Goal: Complete application form: Complete application form

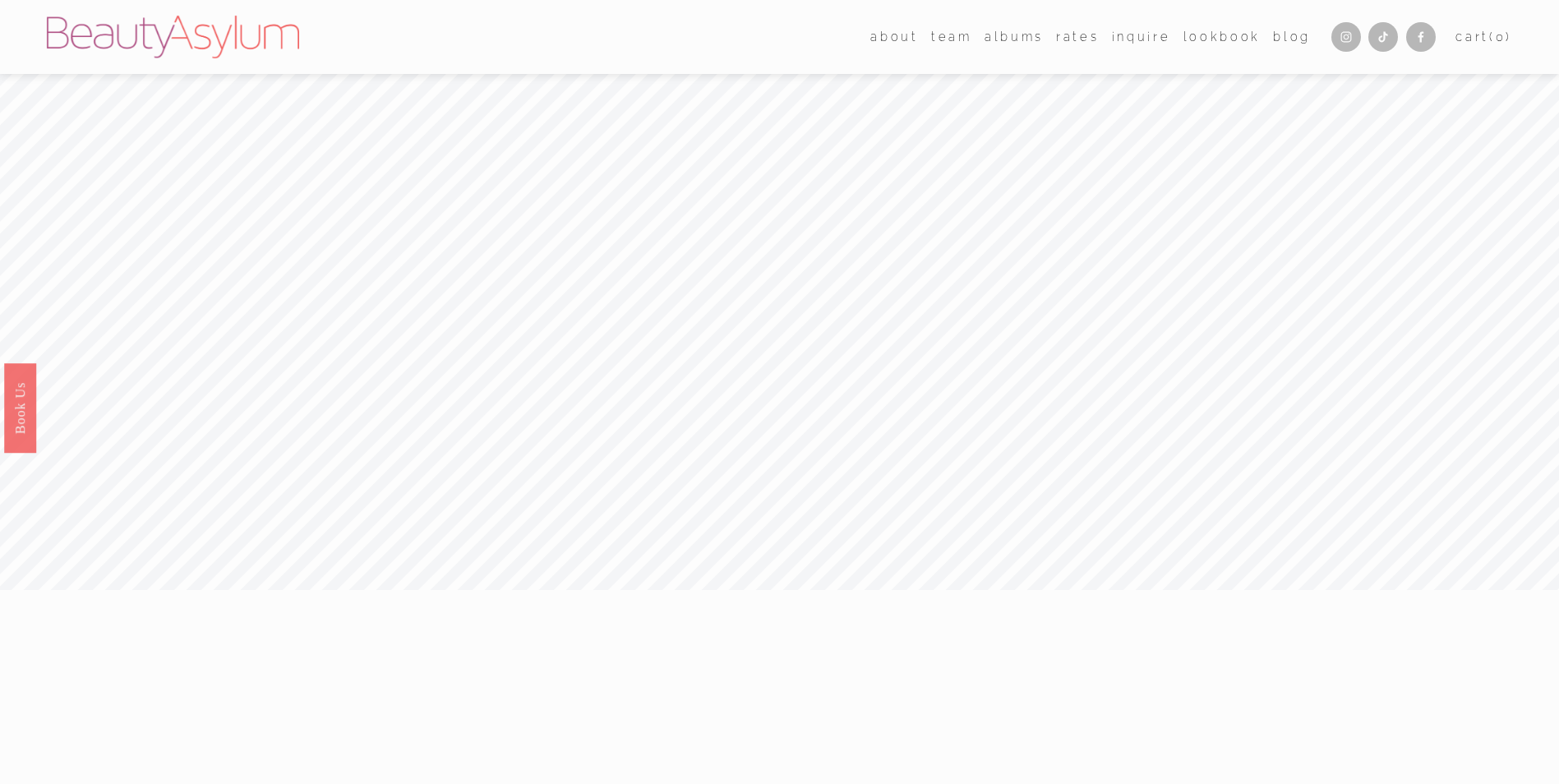
click at [1169, 42] on nav "about Career Meet [PERSON_NAME] Press team [GEOGRAPHIC_DATA] [GEOGRAPHIC_DATA] …" at bounding box center [1090, 36] width 440 height 24
click at [1149, 38] on link "Inquire" at bounding box center [1142, 36] width 59 height 24
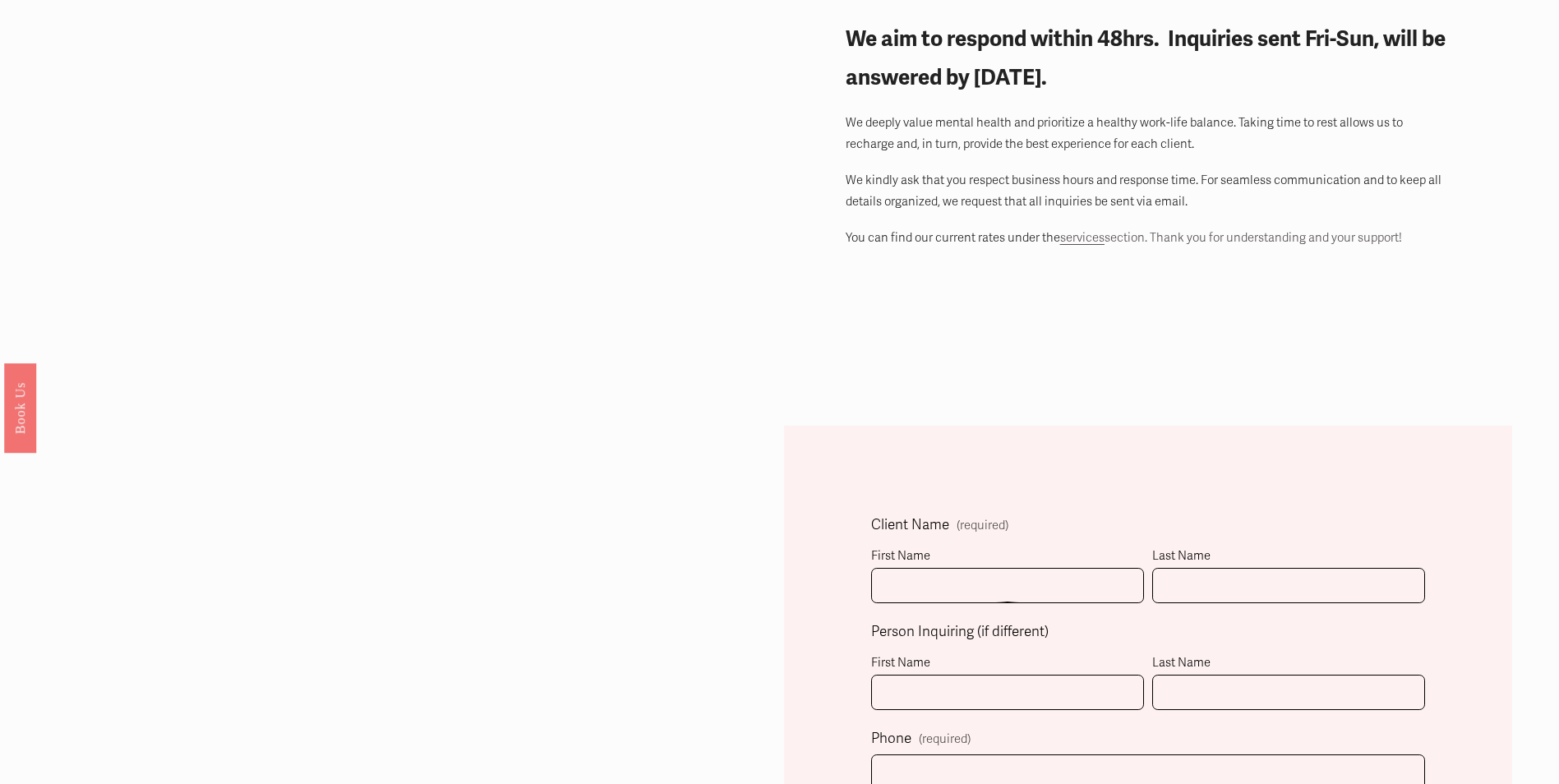
scroll to position [328, 0]
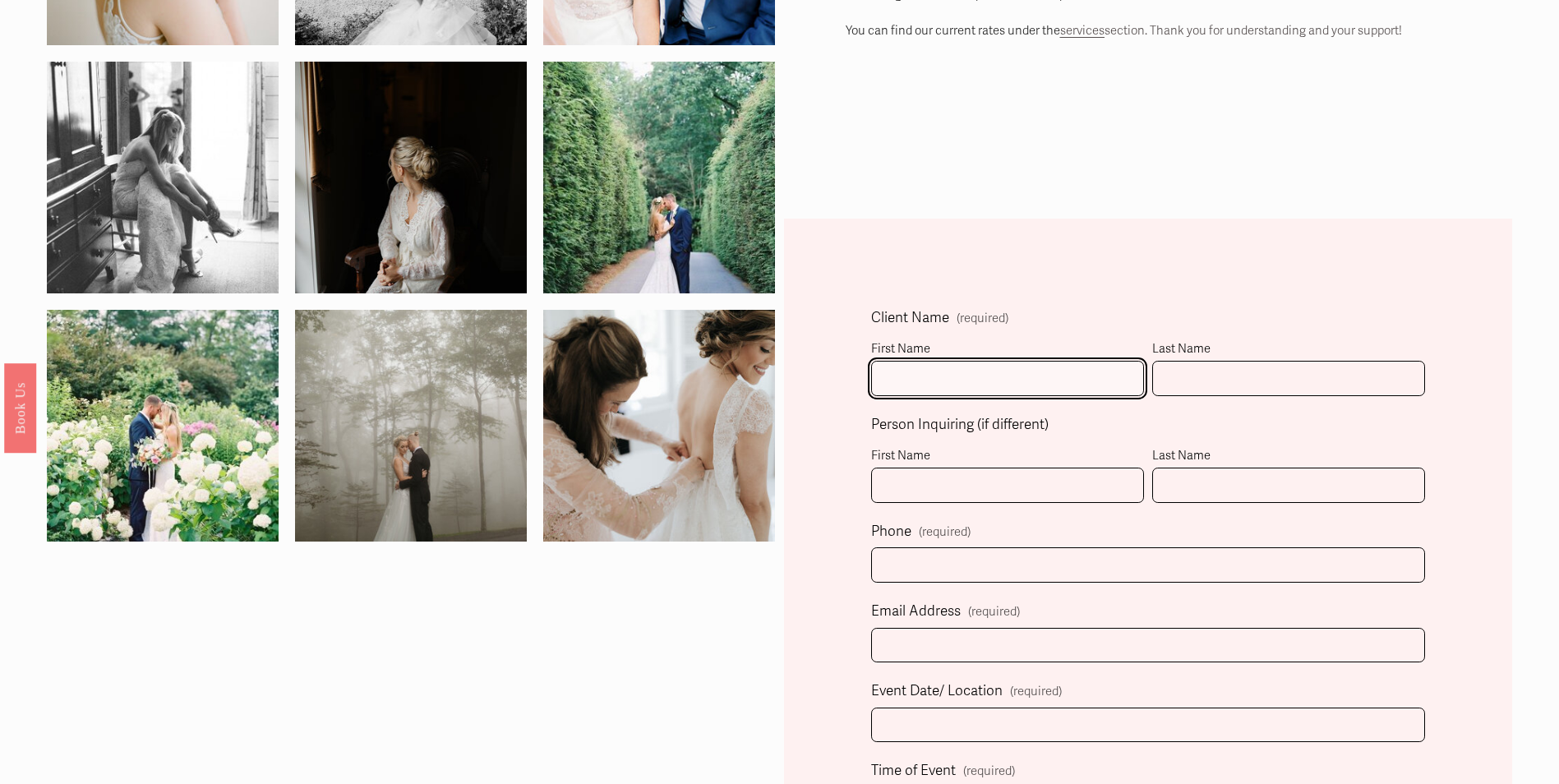
click at [969, 382] on input "First Name" at bounding box center [1008, 378] width 273 height 35
type input "Nathan"
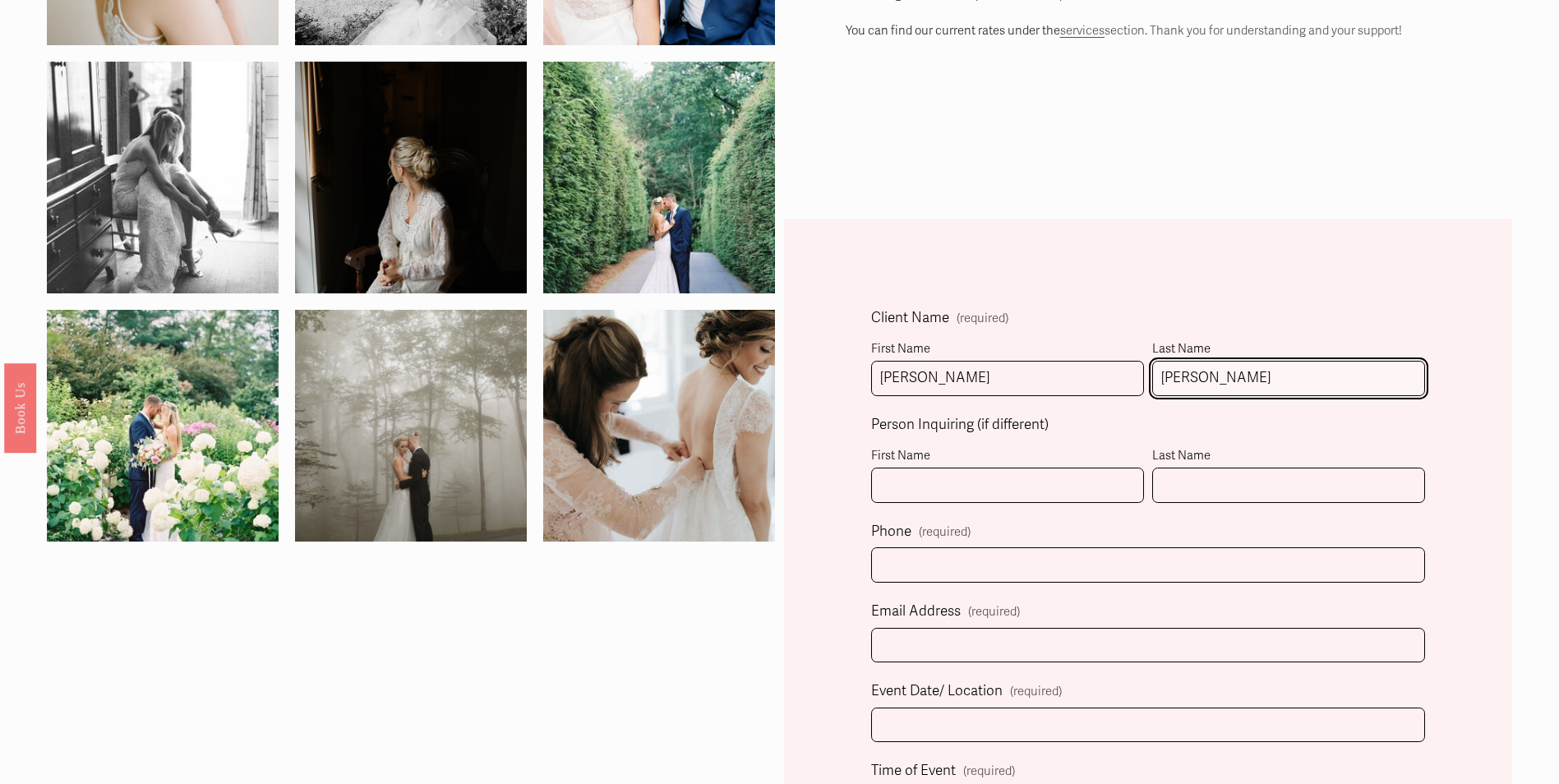
type input "Harris"
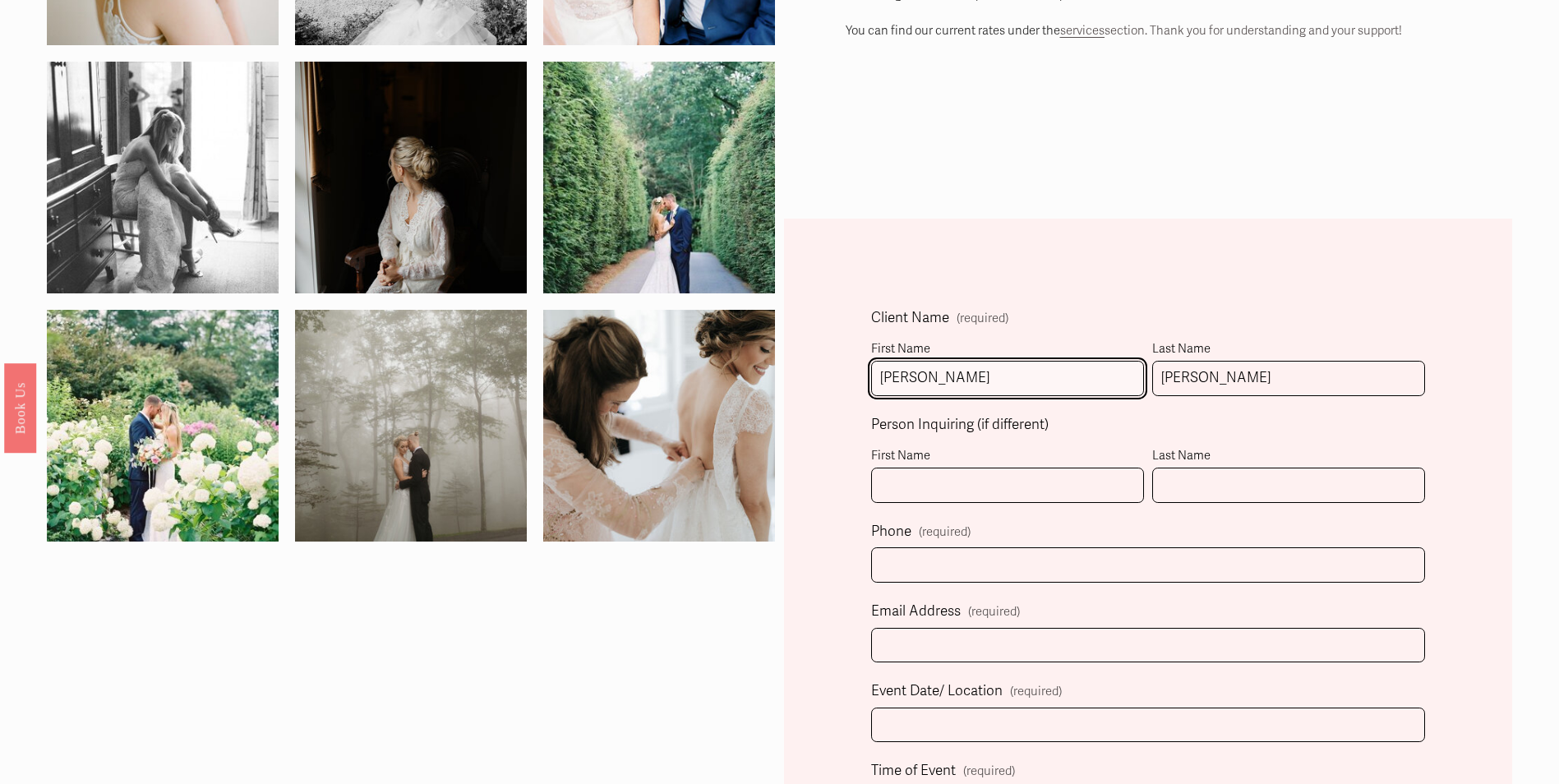
type input "Sharon"
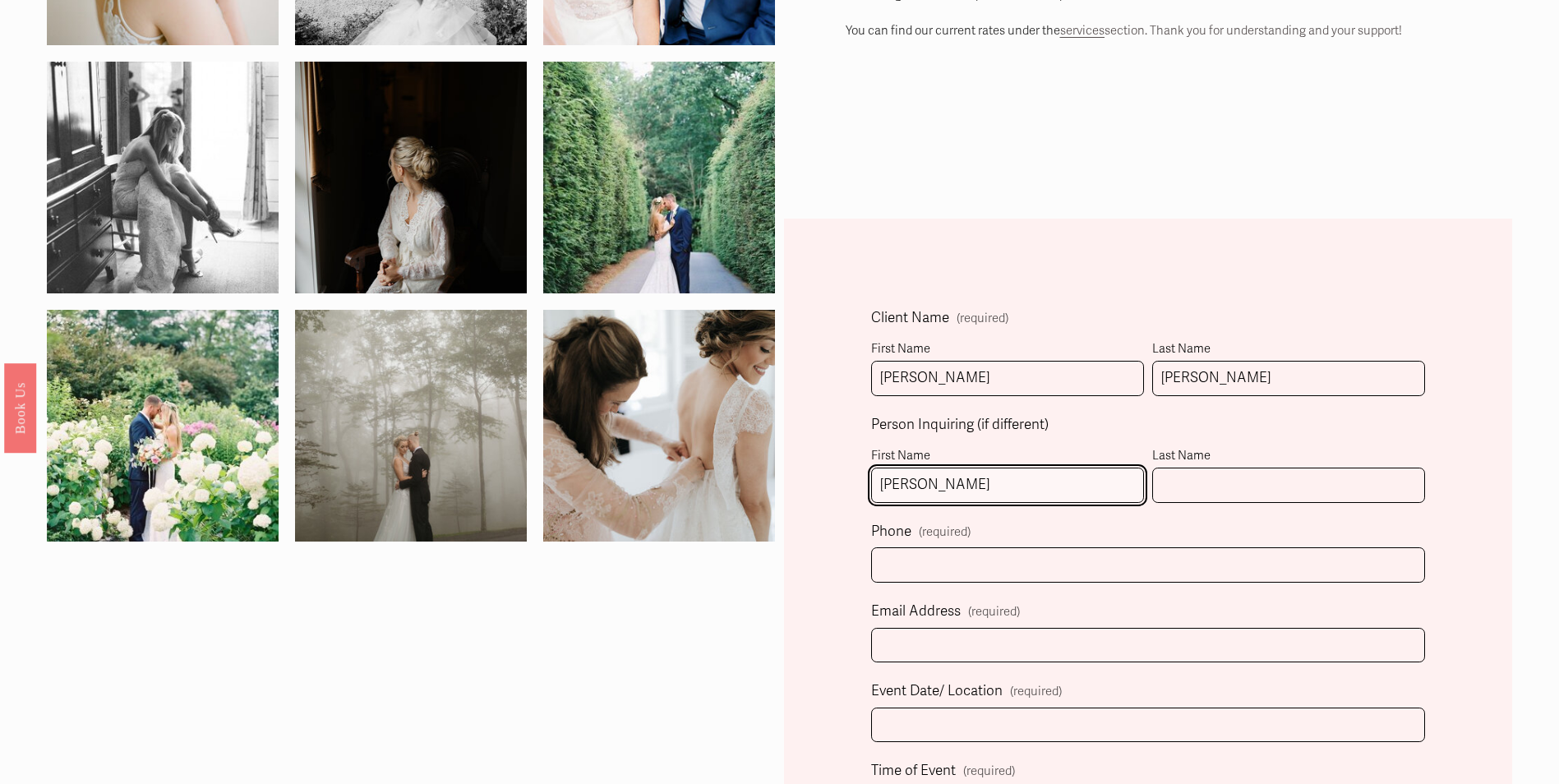
type input "Nathan"
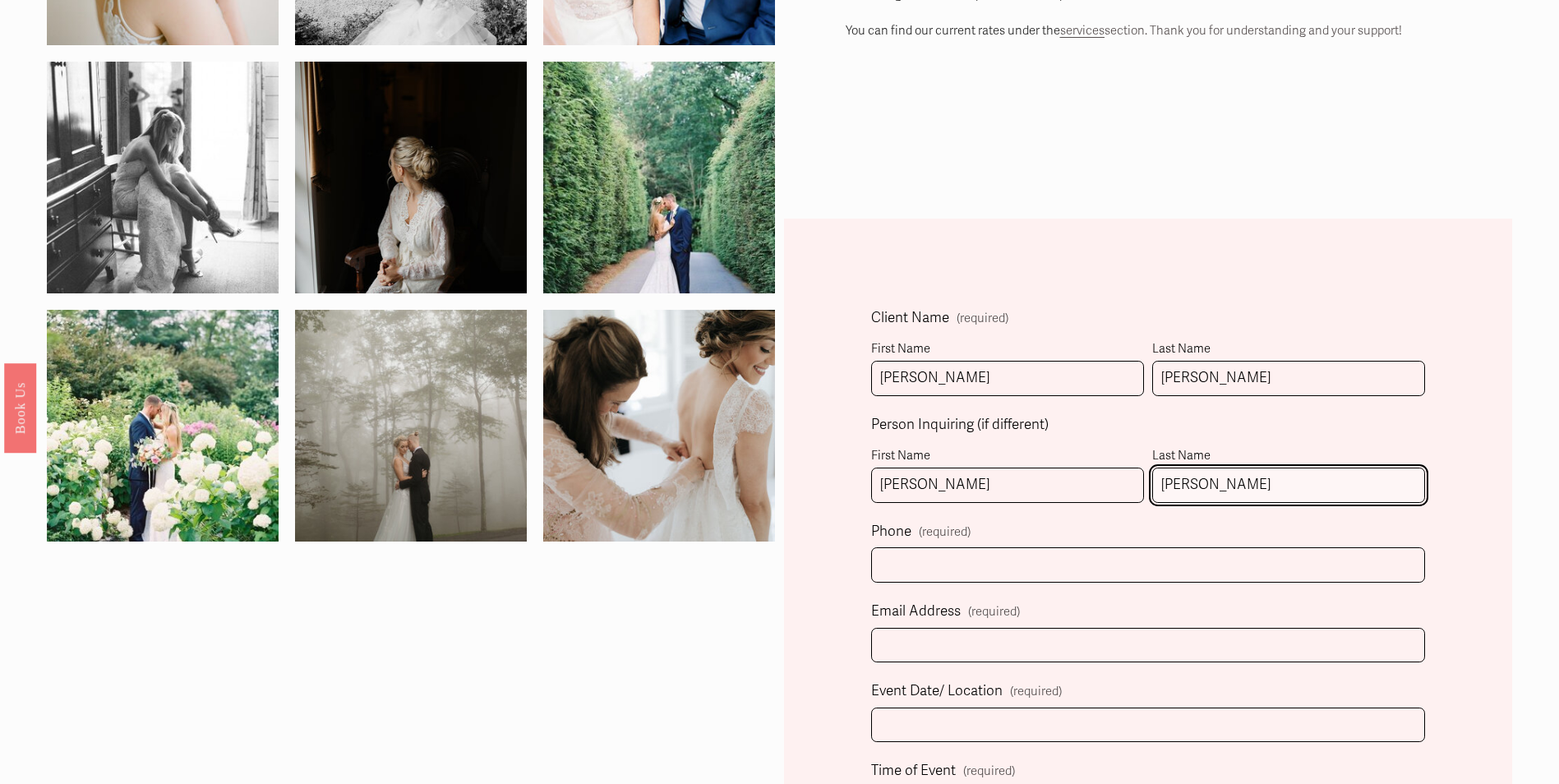
type input "Harris"
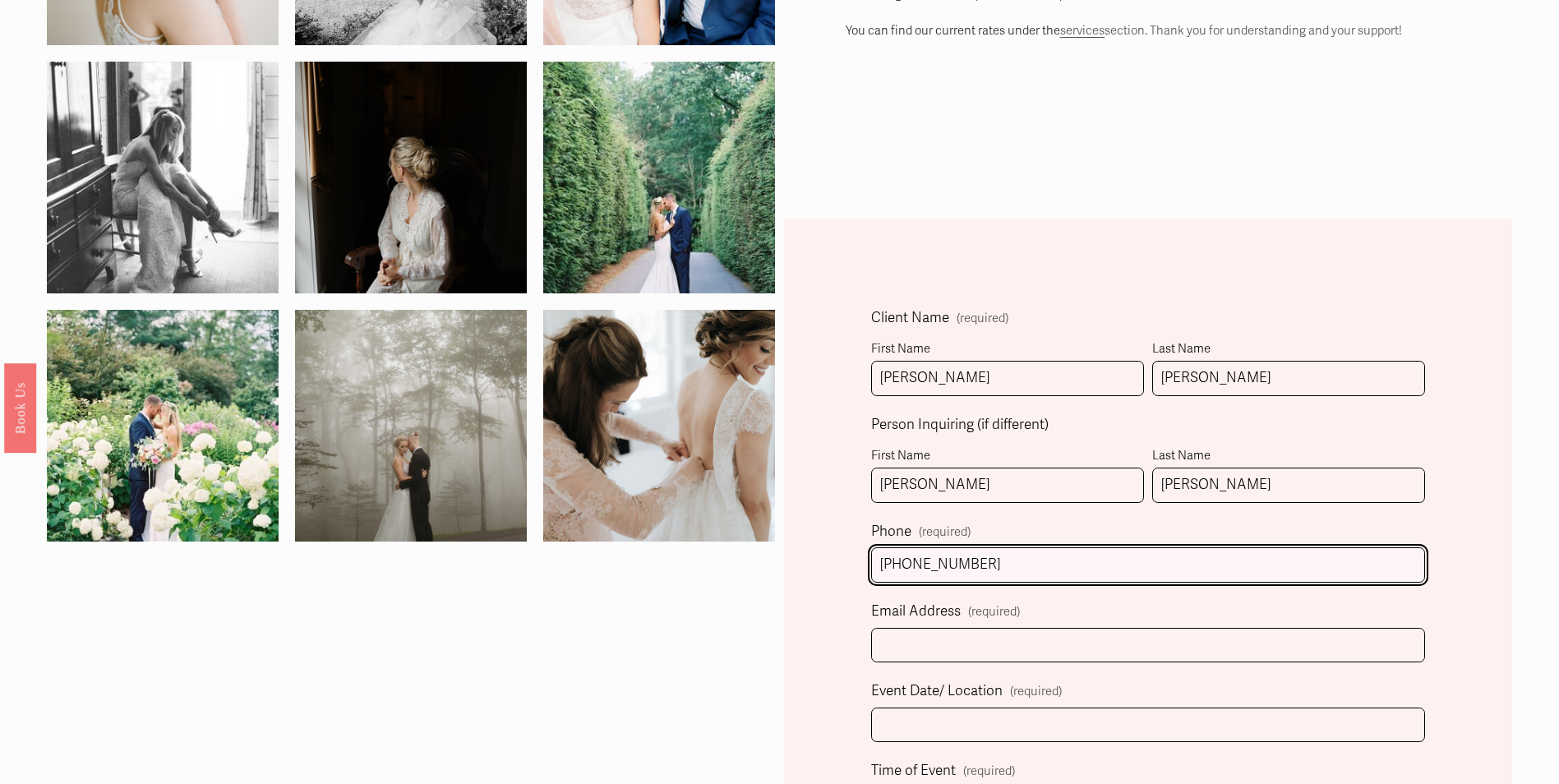
type input "(336) 963-6417"
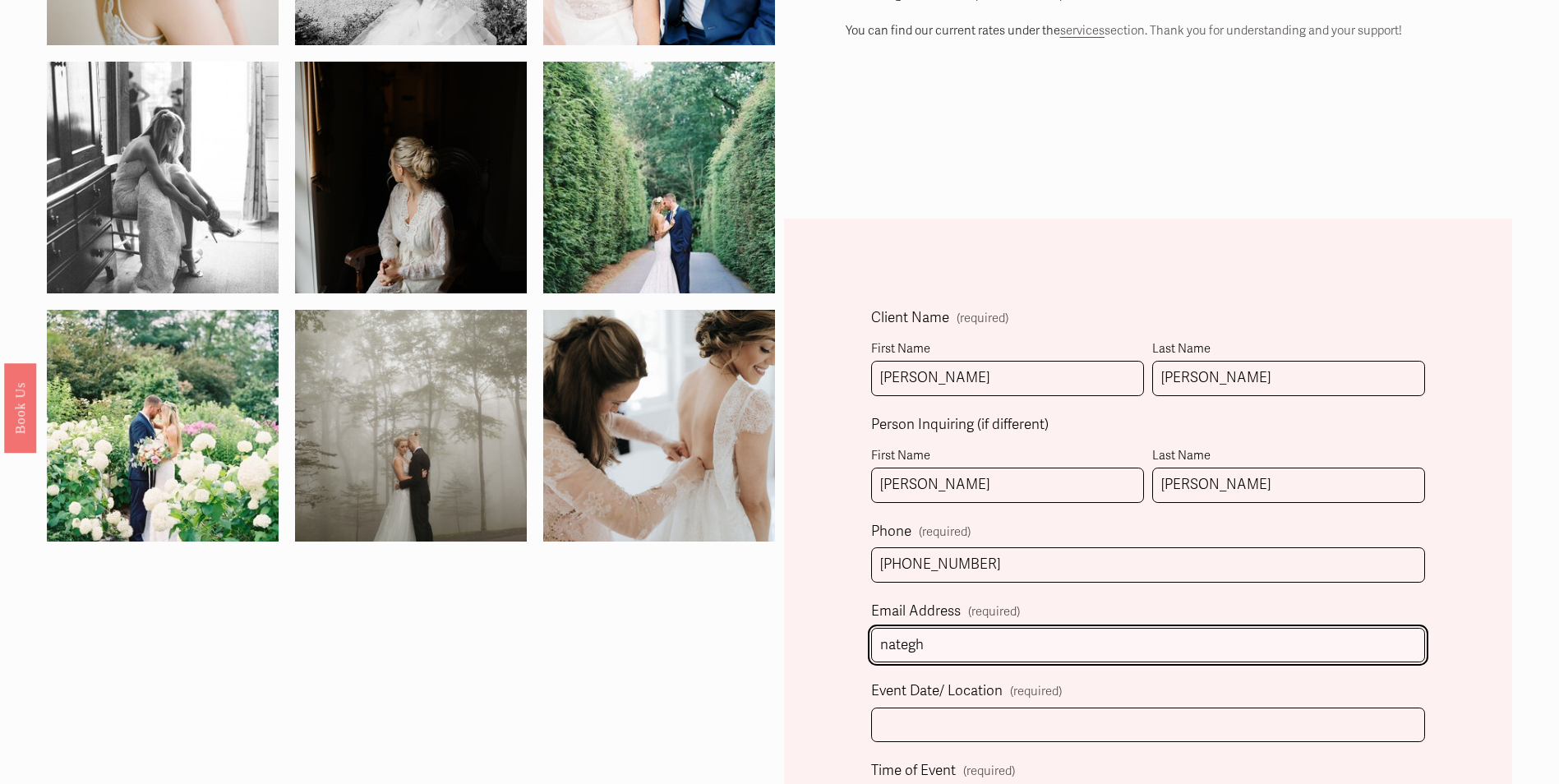
type input "nategh486@gmail.com"
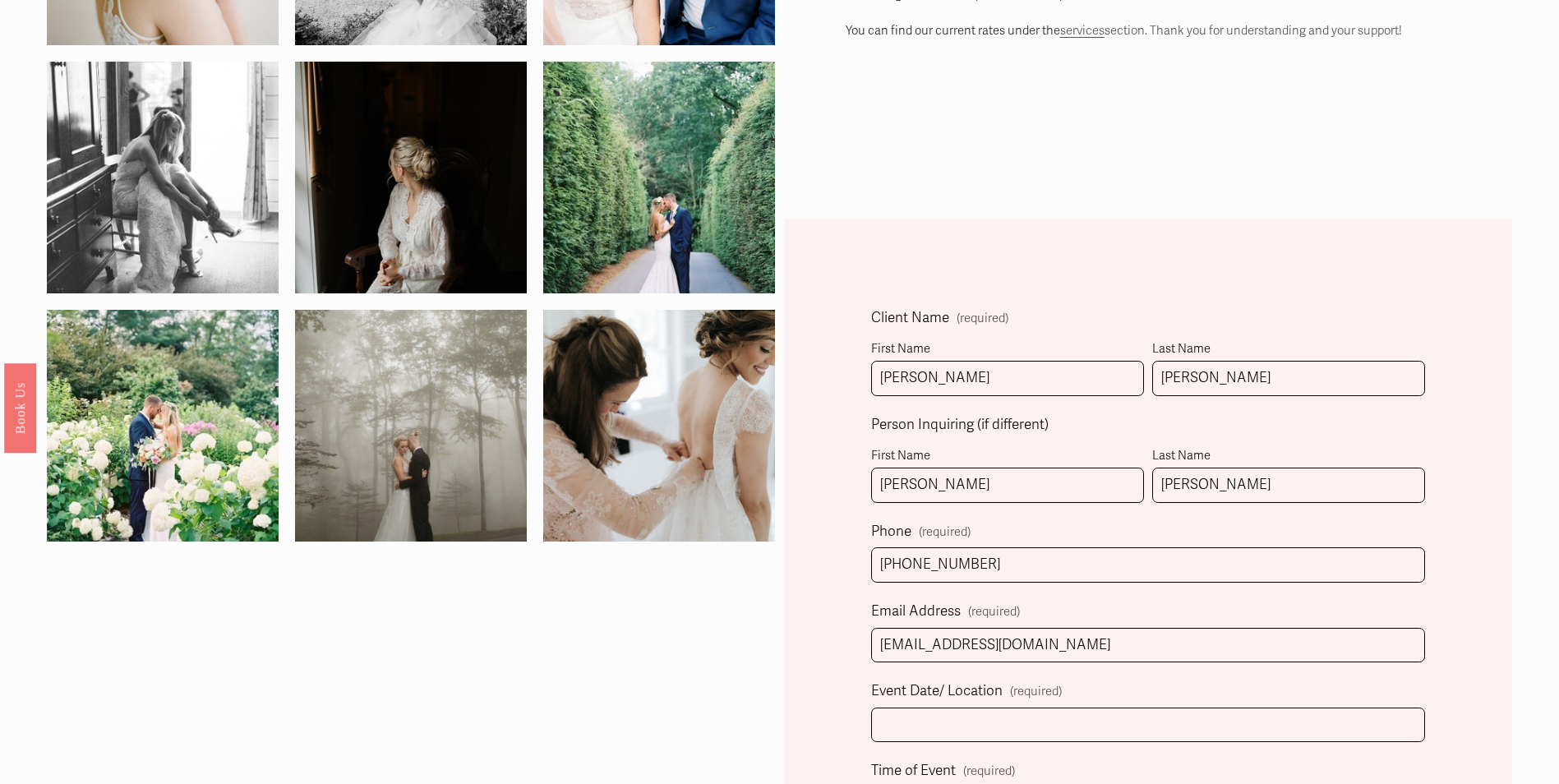
select select "Charlotte, NC"
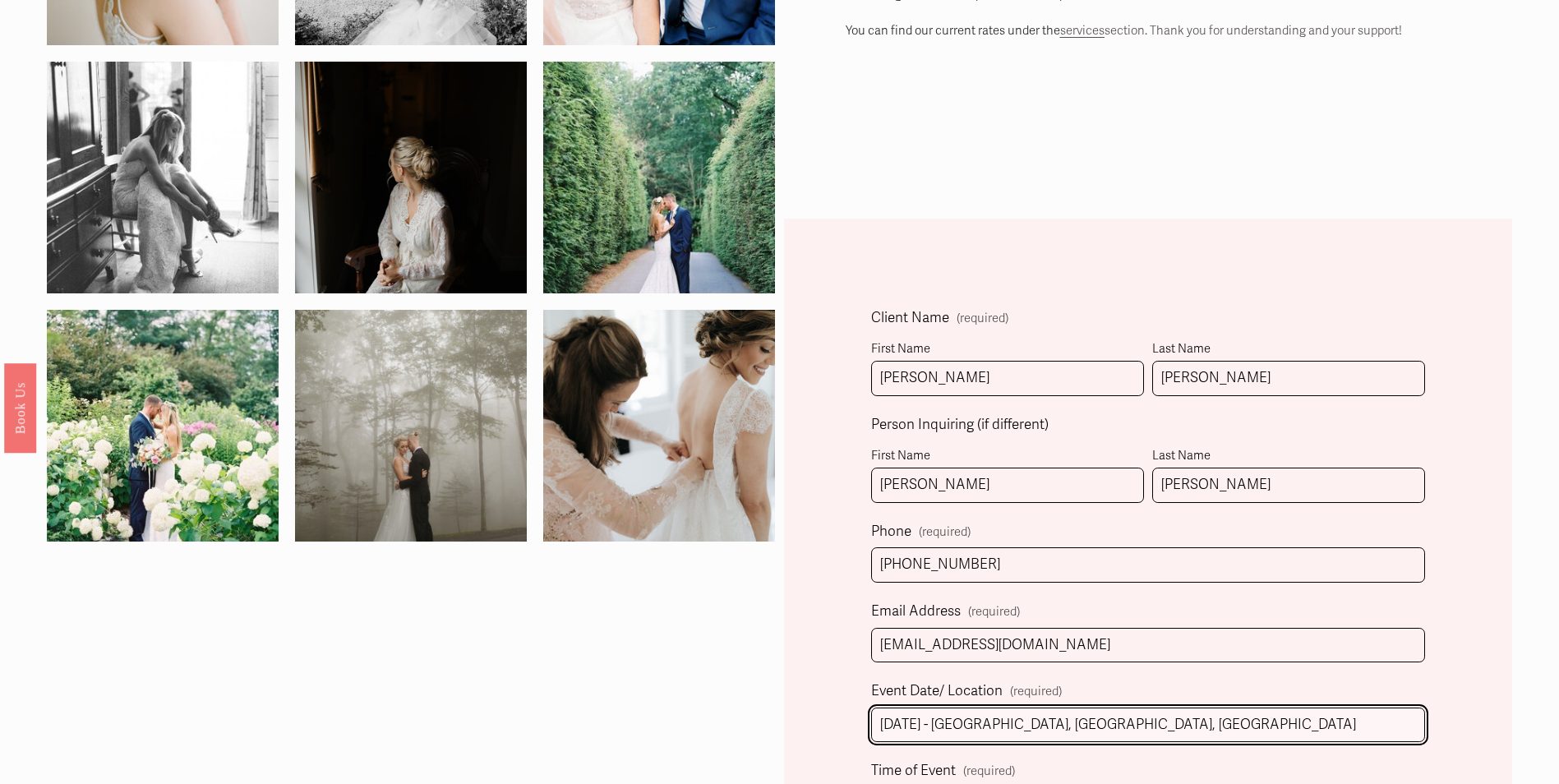
type input "10/11/2025 - Biltmore Estate, Asheville, NC"
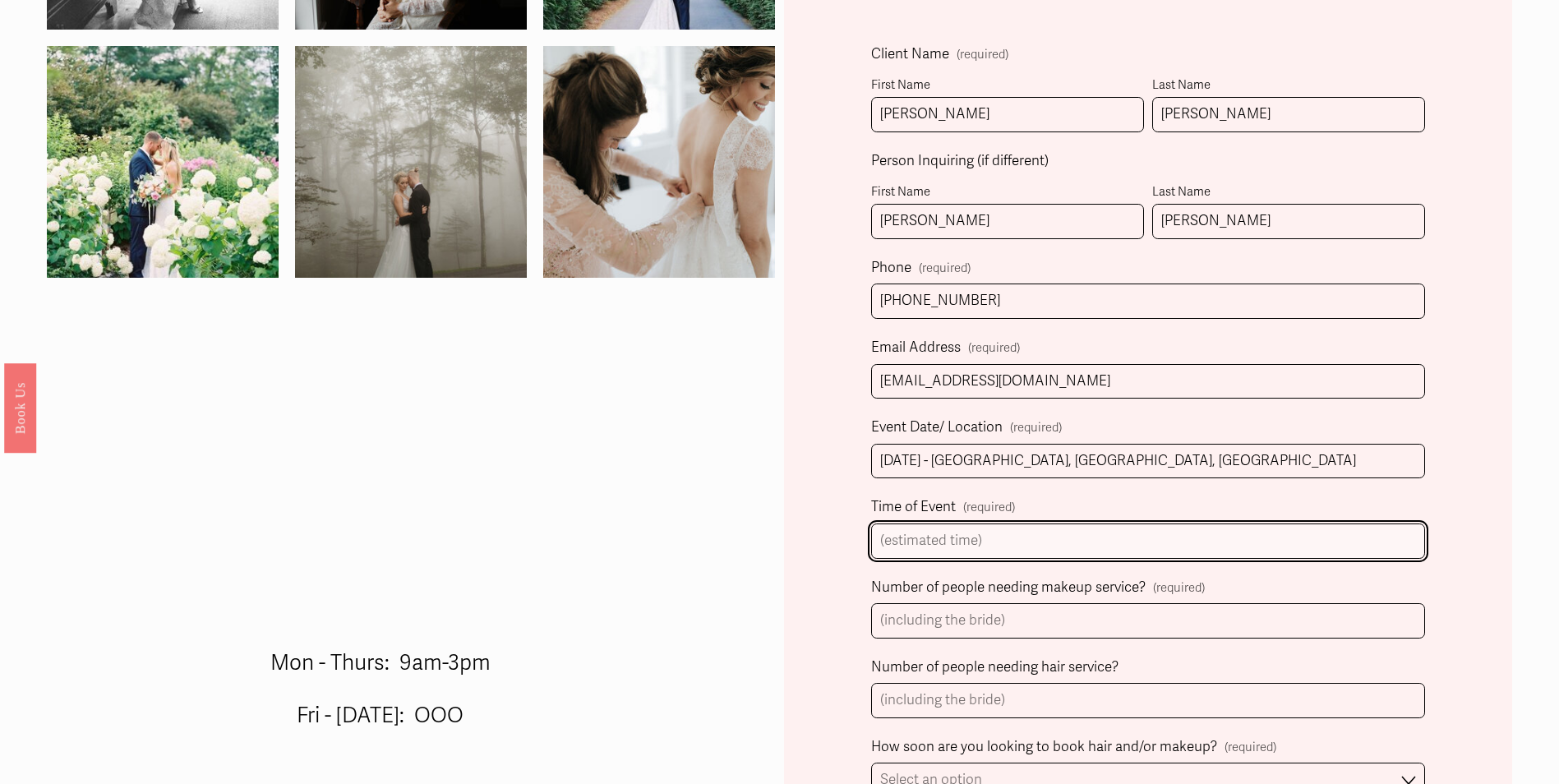
scroll to position [744, 0]
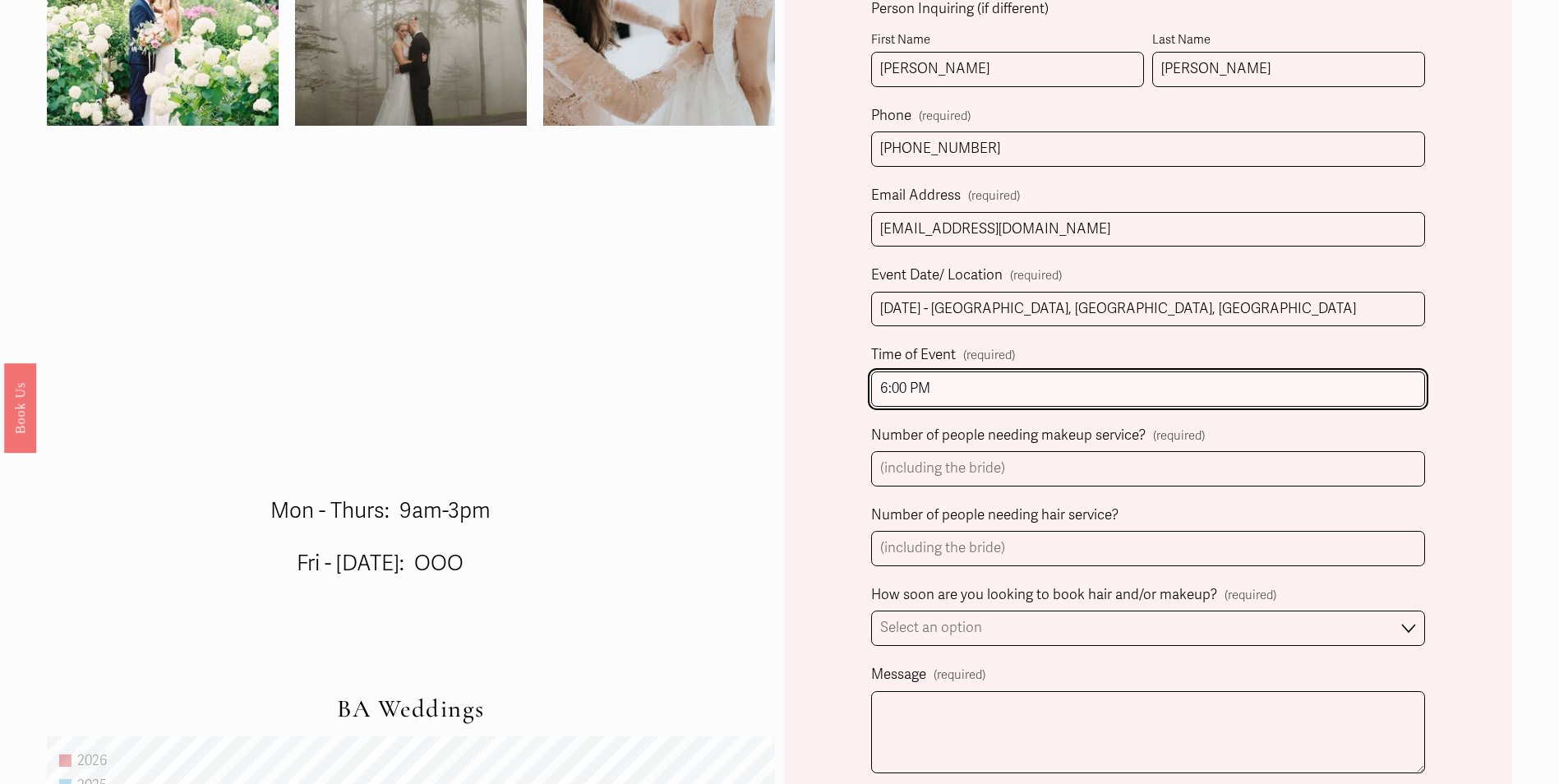
type input "6:00 PM"
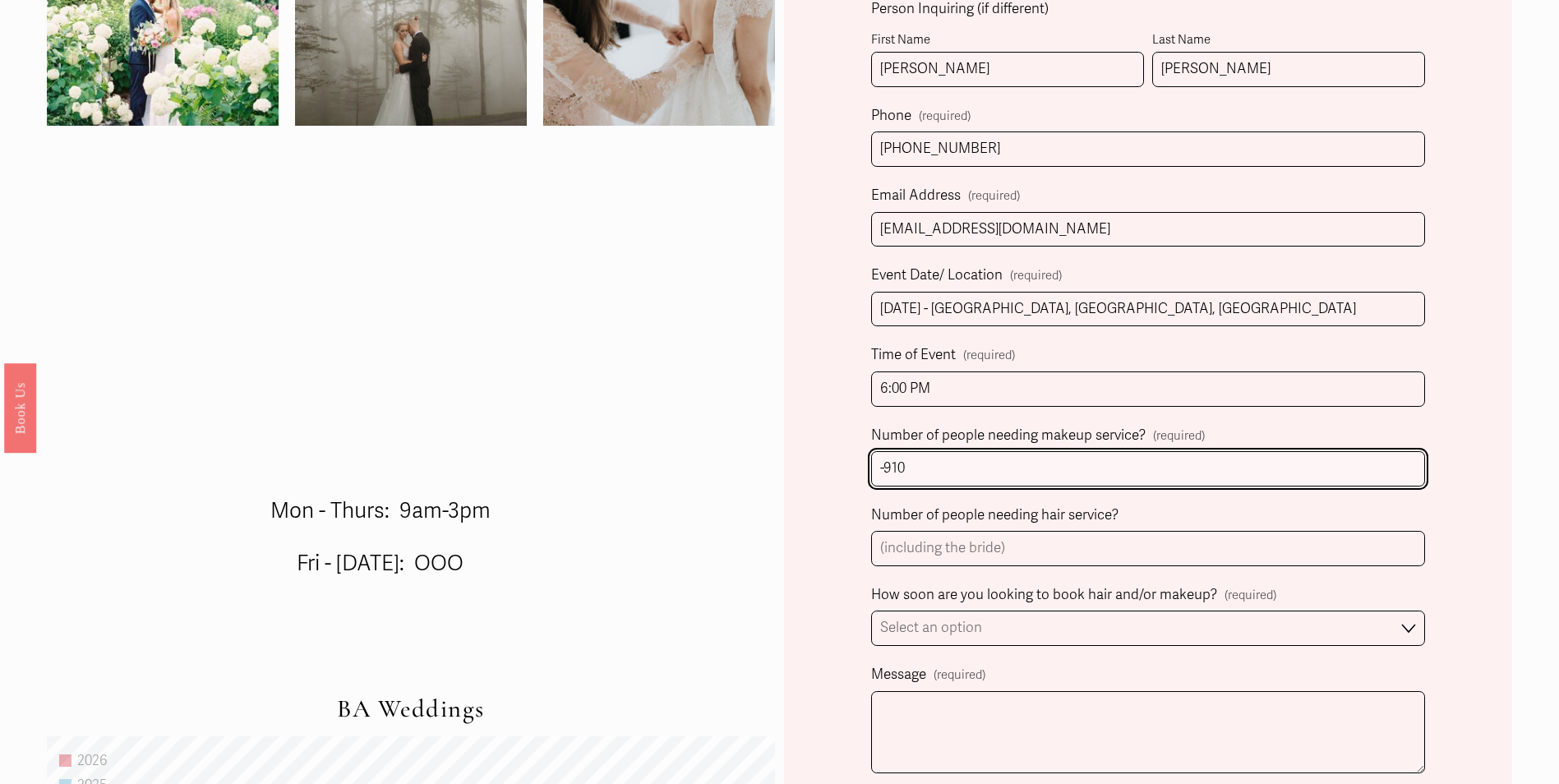
type input "-910"
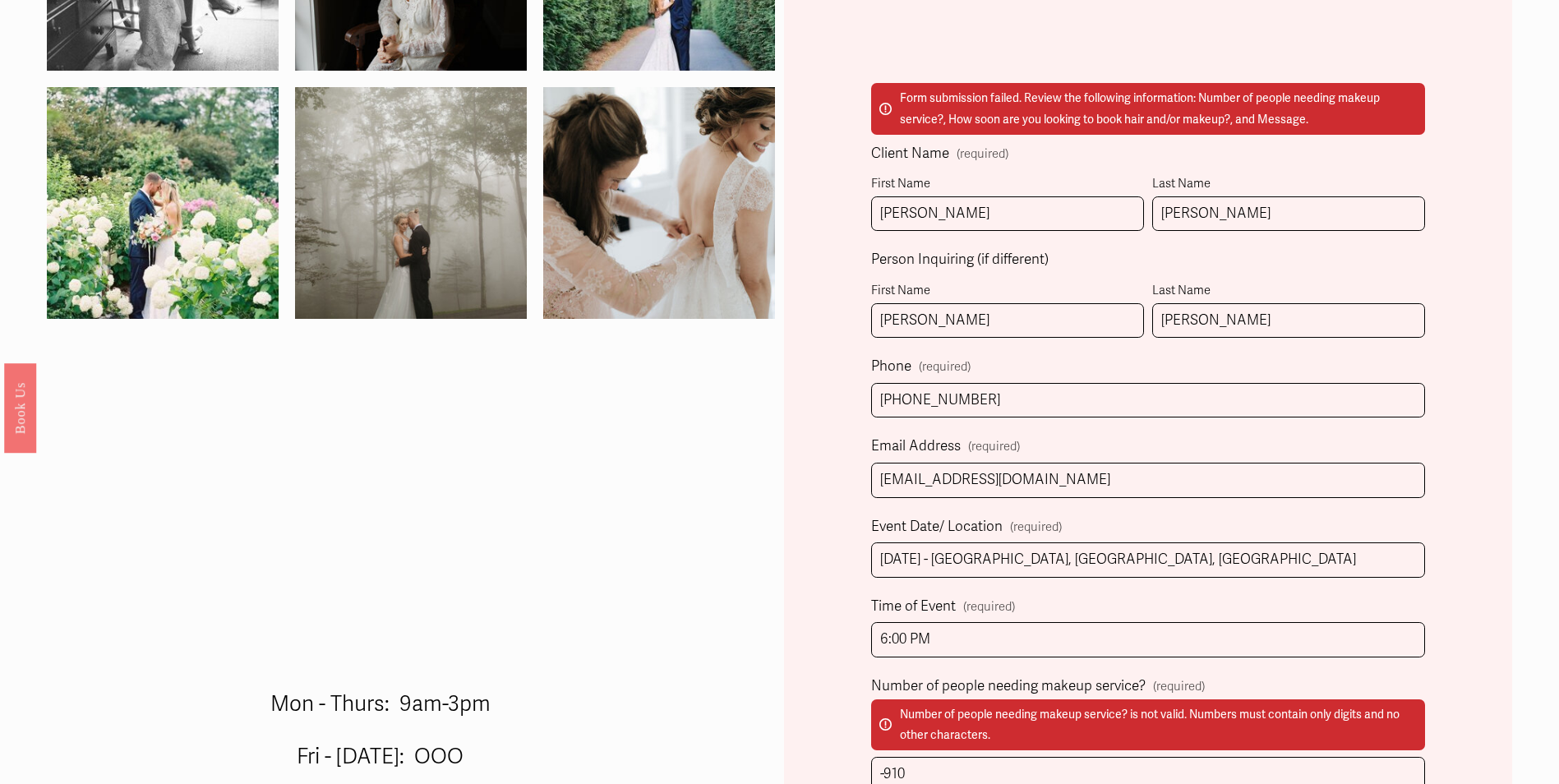
scroll to position [738, 0]
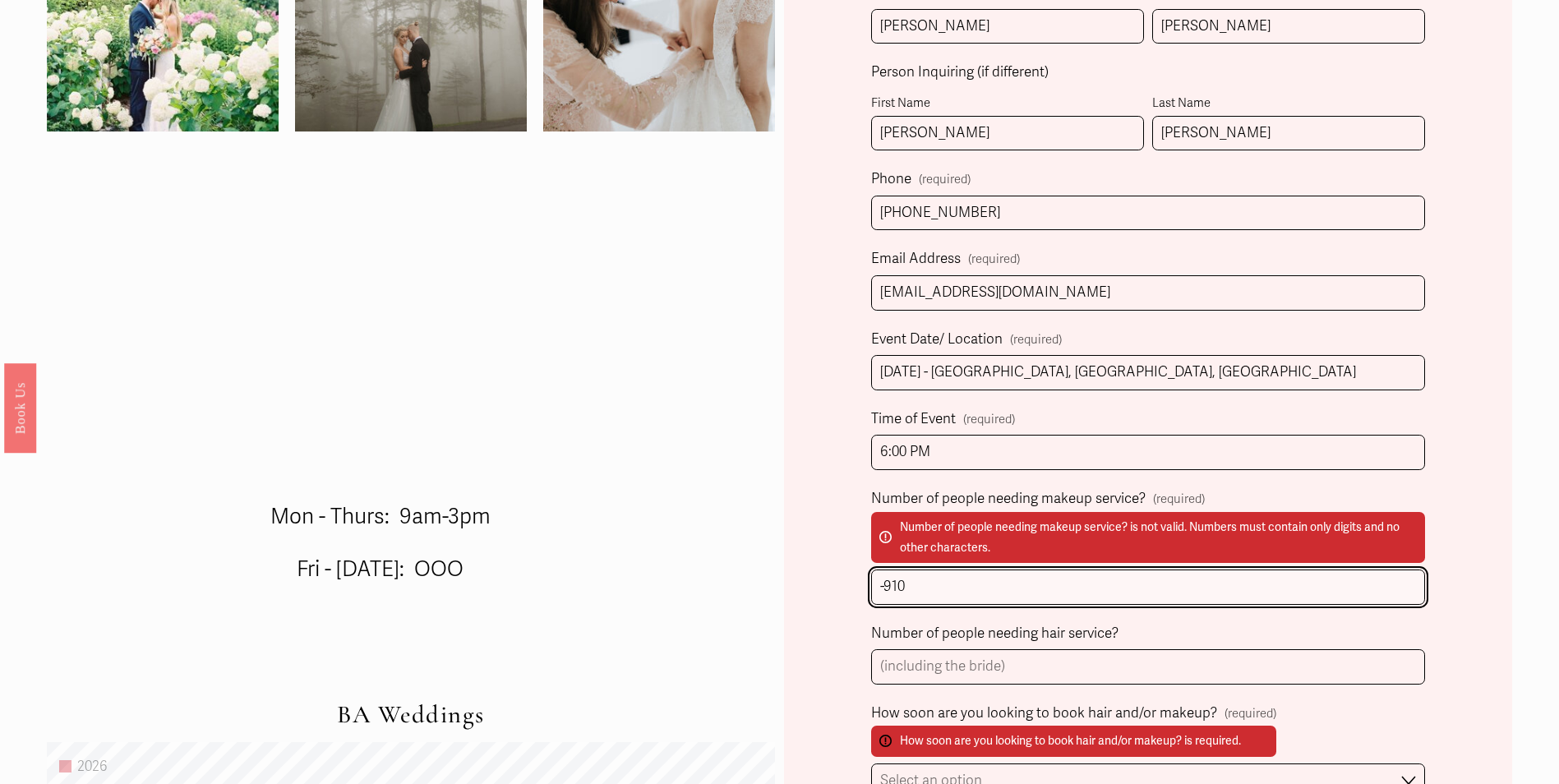
click at [959, 584] on input "-910" at bounding box center [1147, 586] width 553 height 35
click at [960, 583] on input "-910" at bounding box center [1147, 586] width 553 height 35
type input "-"
type input "9"
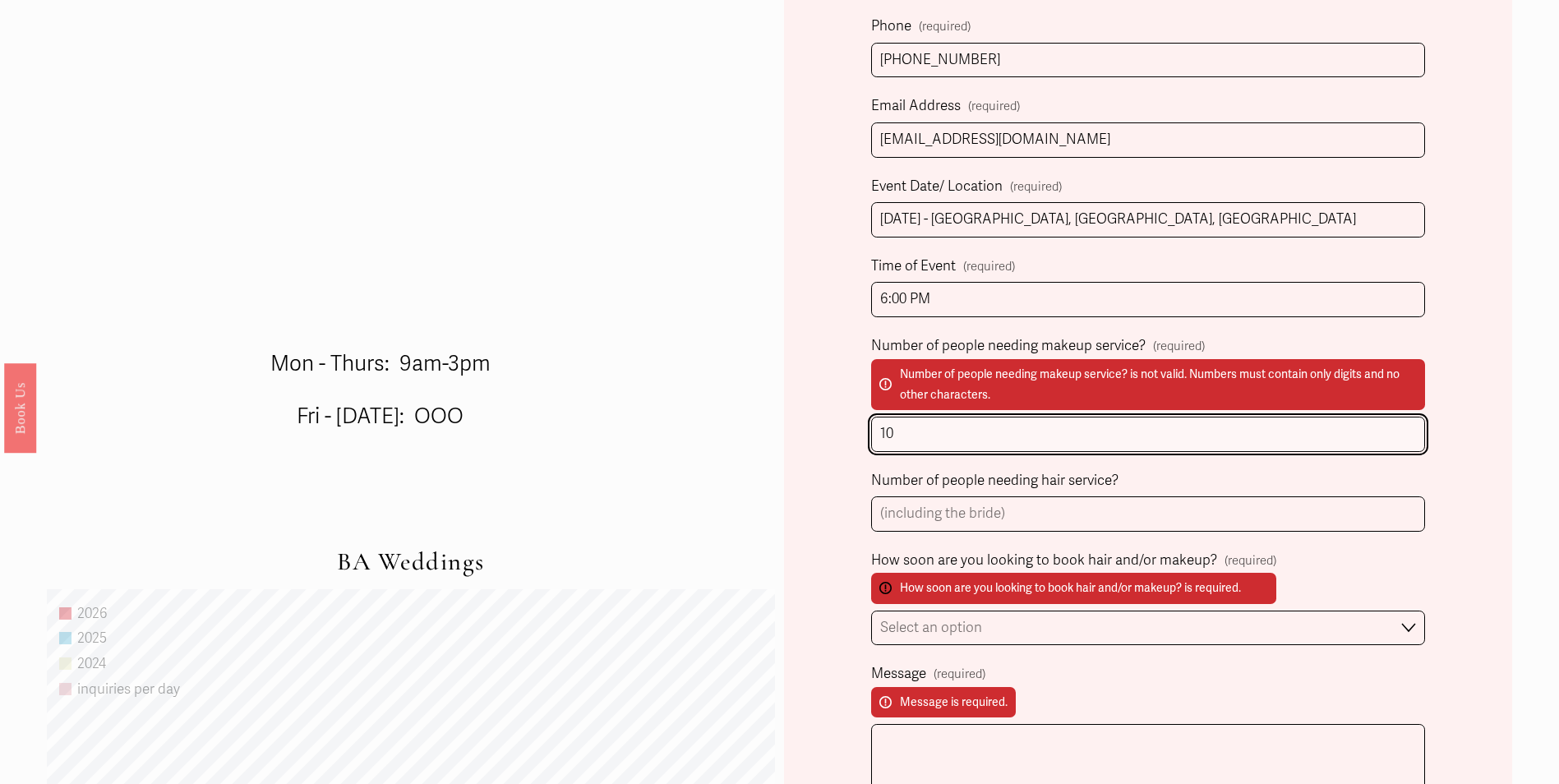
scroll to position [902, 0]
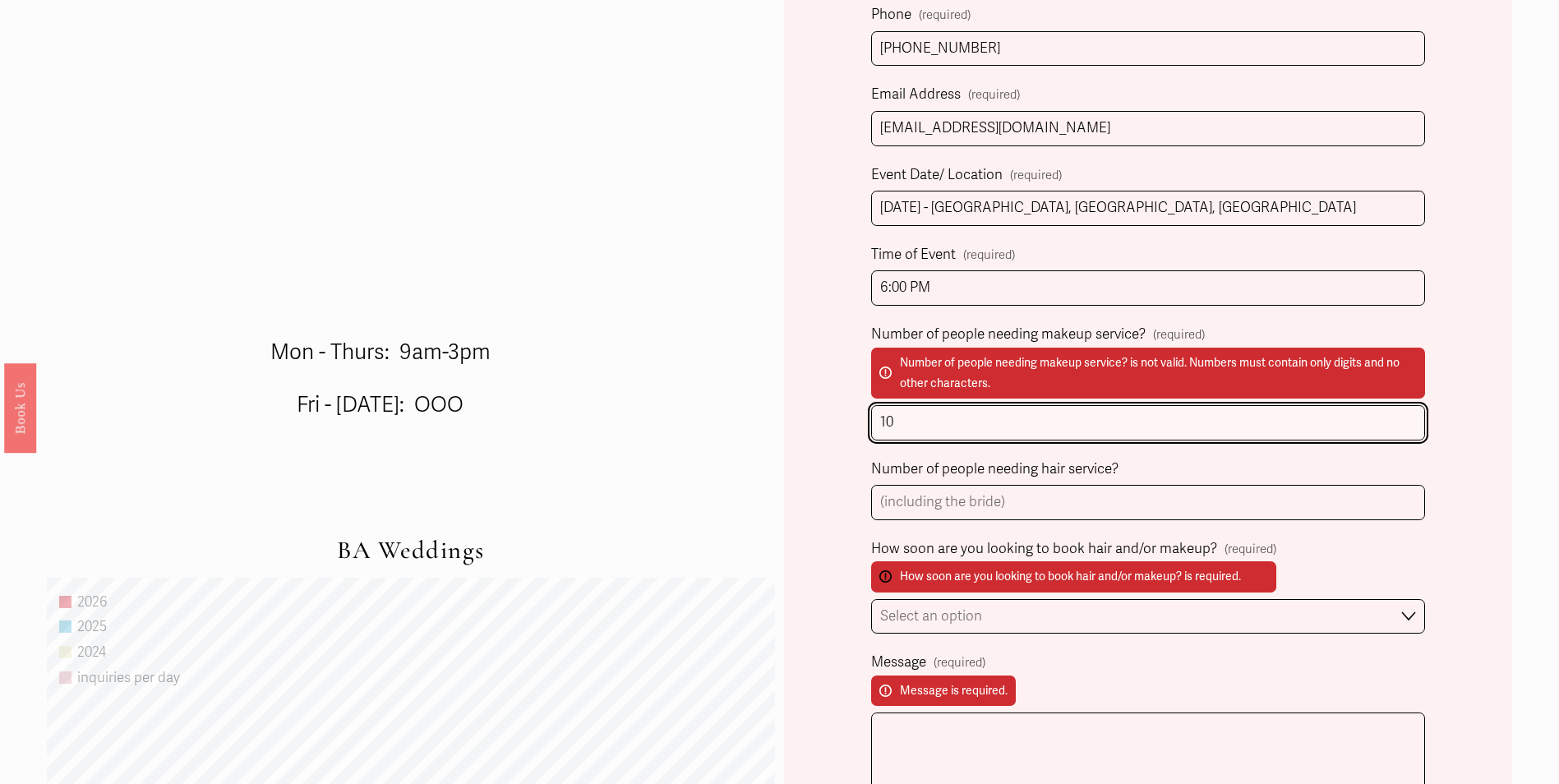
drag, startPoint x: 959, startPoint y: 432, endPoint x: 825, endPoint y: 435, distance: 134.0
click at [825, 435] on div "Form submission failed. Review the following information: Number of people need…" at bounding box center [1148, 479] width 728 height 1670
type input "5"
type input "6"
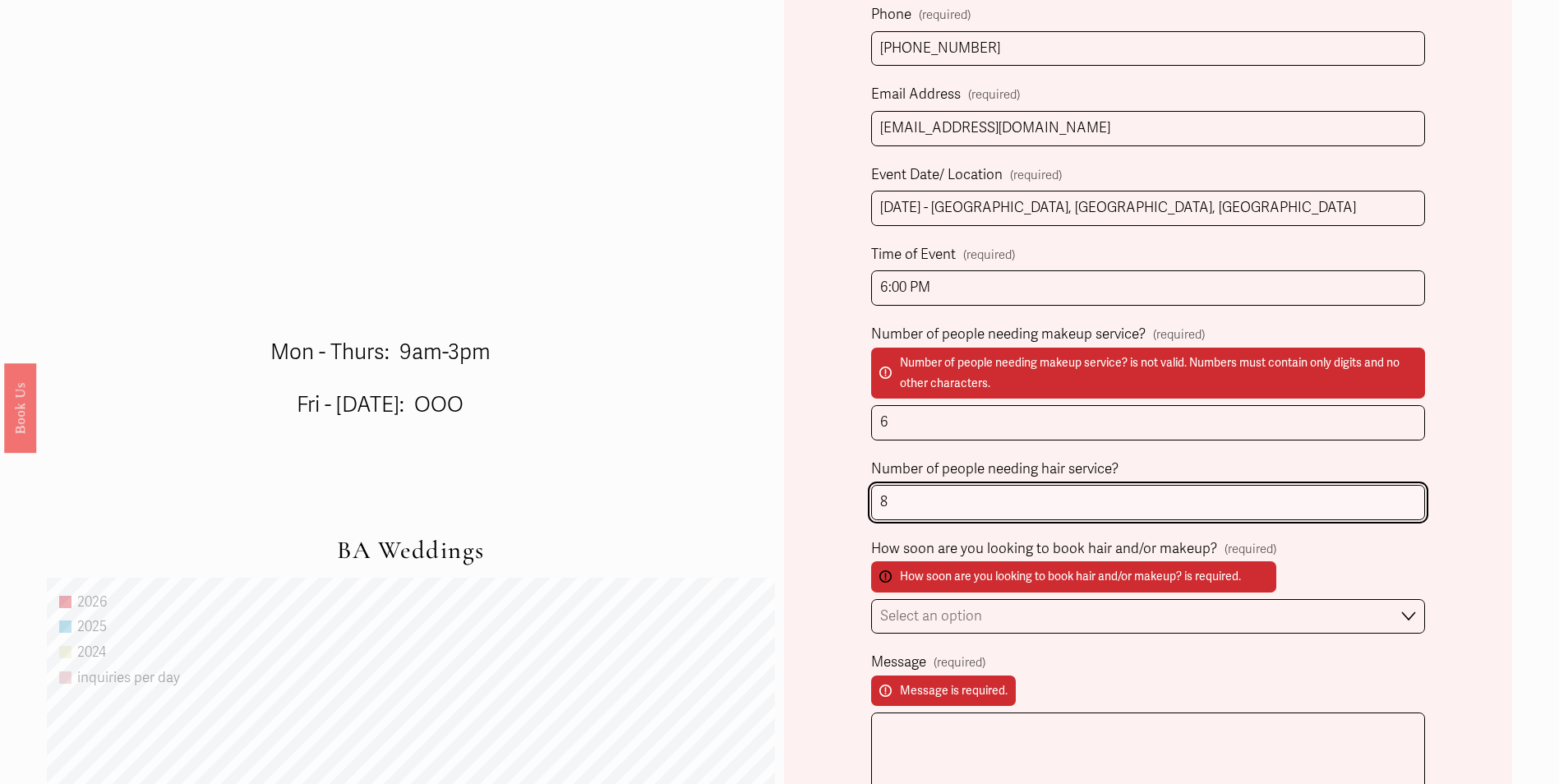
type input "8"
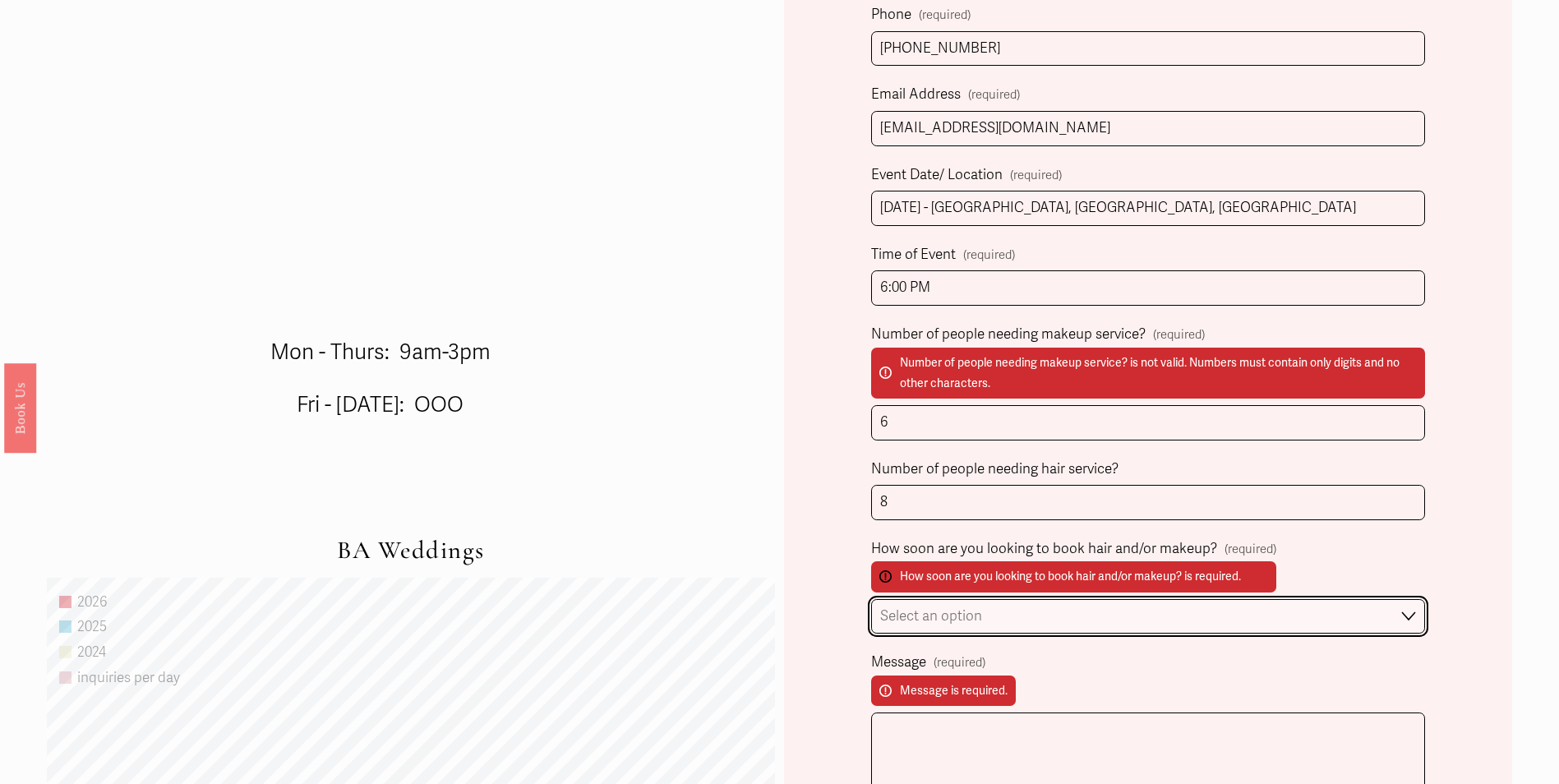
select select "Immediately"
click at [871, 602] on select "Select an option Immediately 1-2 weeks I'm looking for information & not ready …" at bounding box center [1147, 616] width 553 height 35
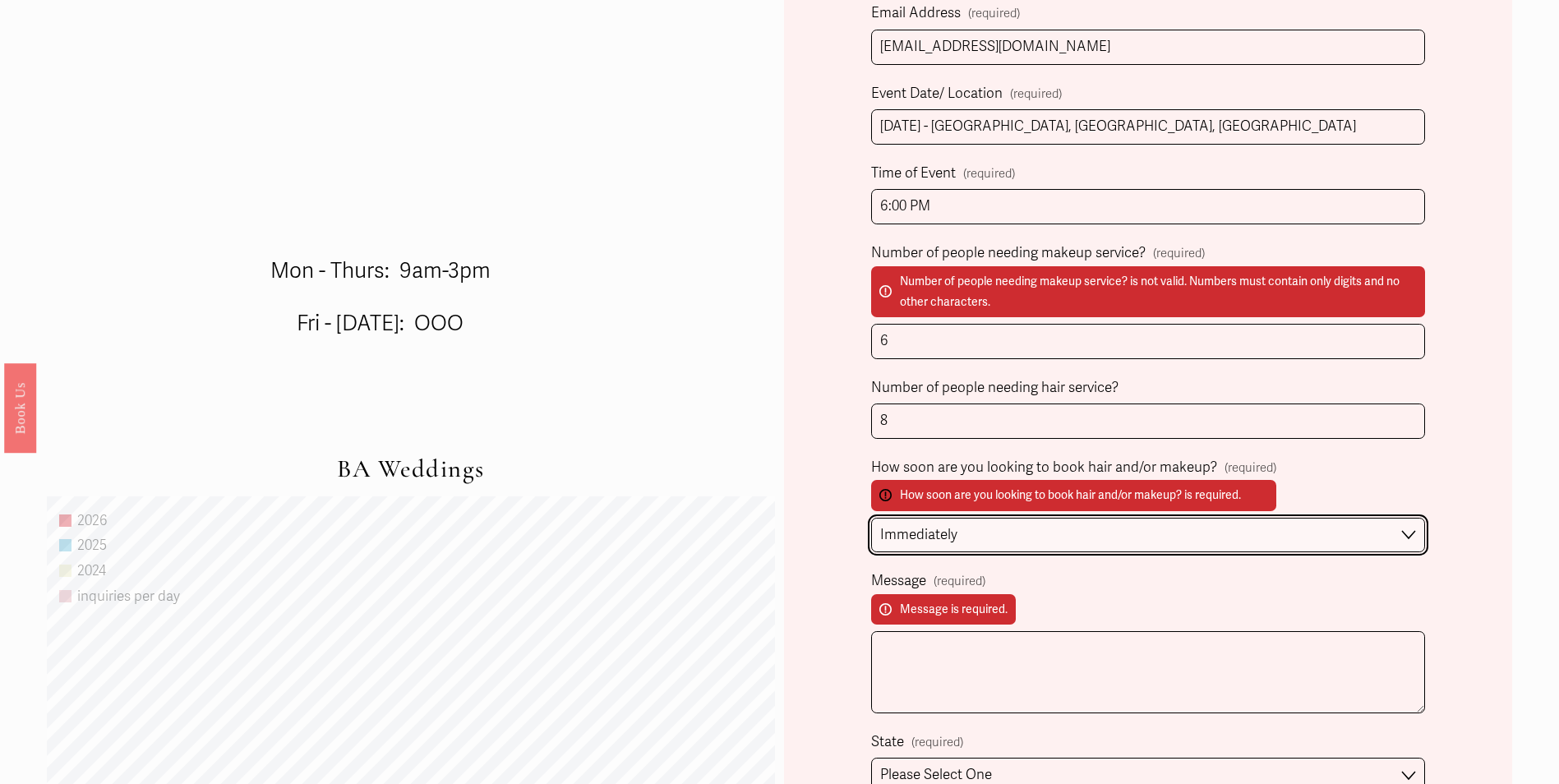
scroll to position [985, 0]
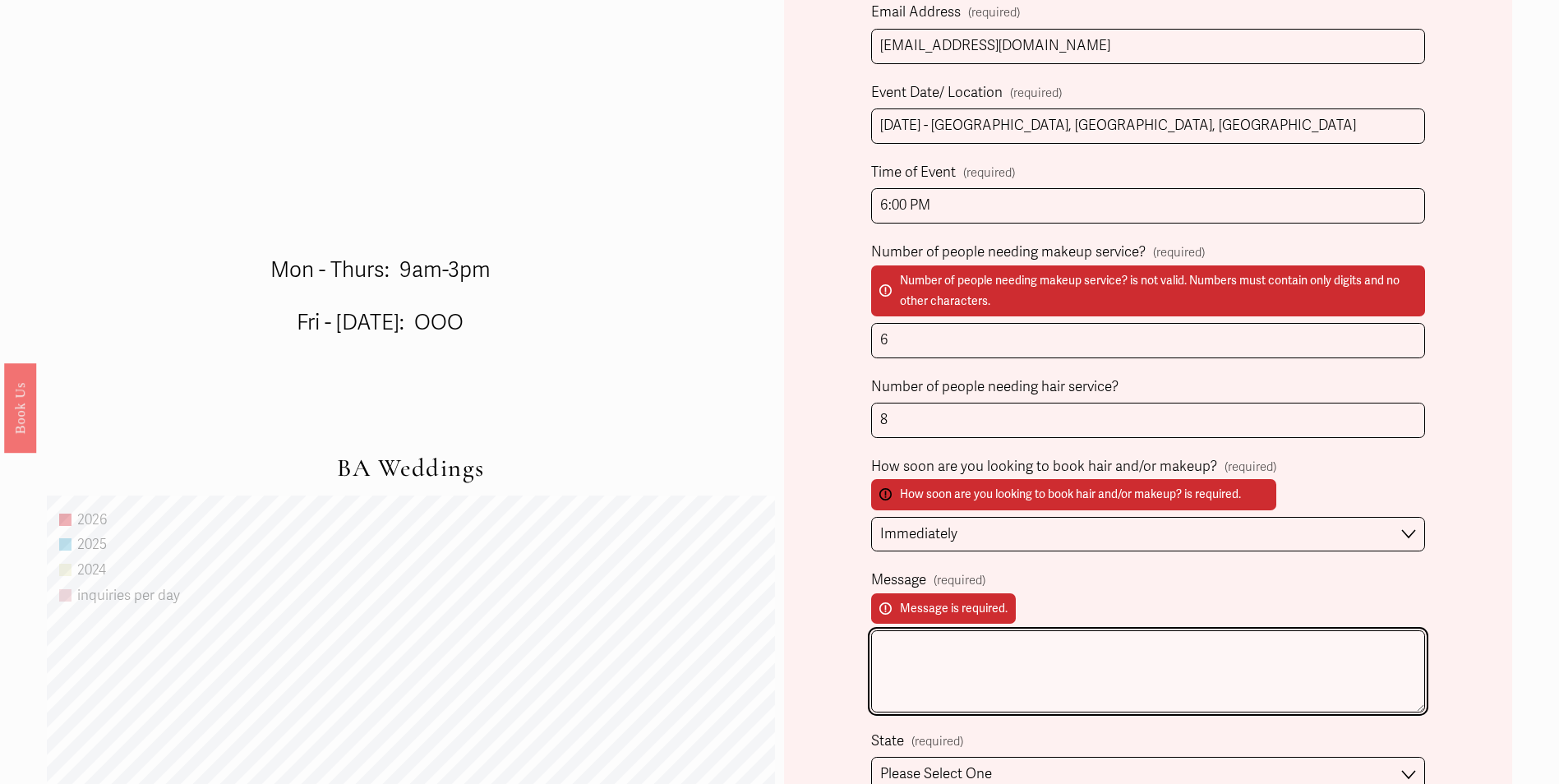
click at [1014, 664] on textarea "Message (required) Message is required." at bounding box center [1147, 671] width 553 height 82
paste textarea "Hi, I'm reaching out to you on behalf of my fiancé, Sharon. We recently found o…"
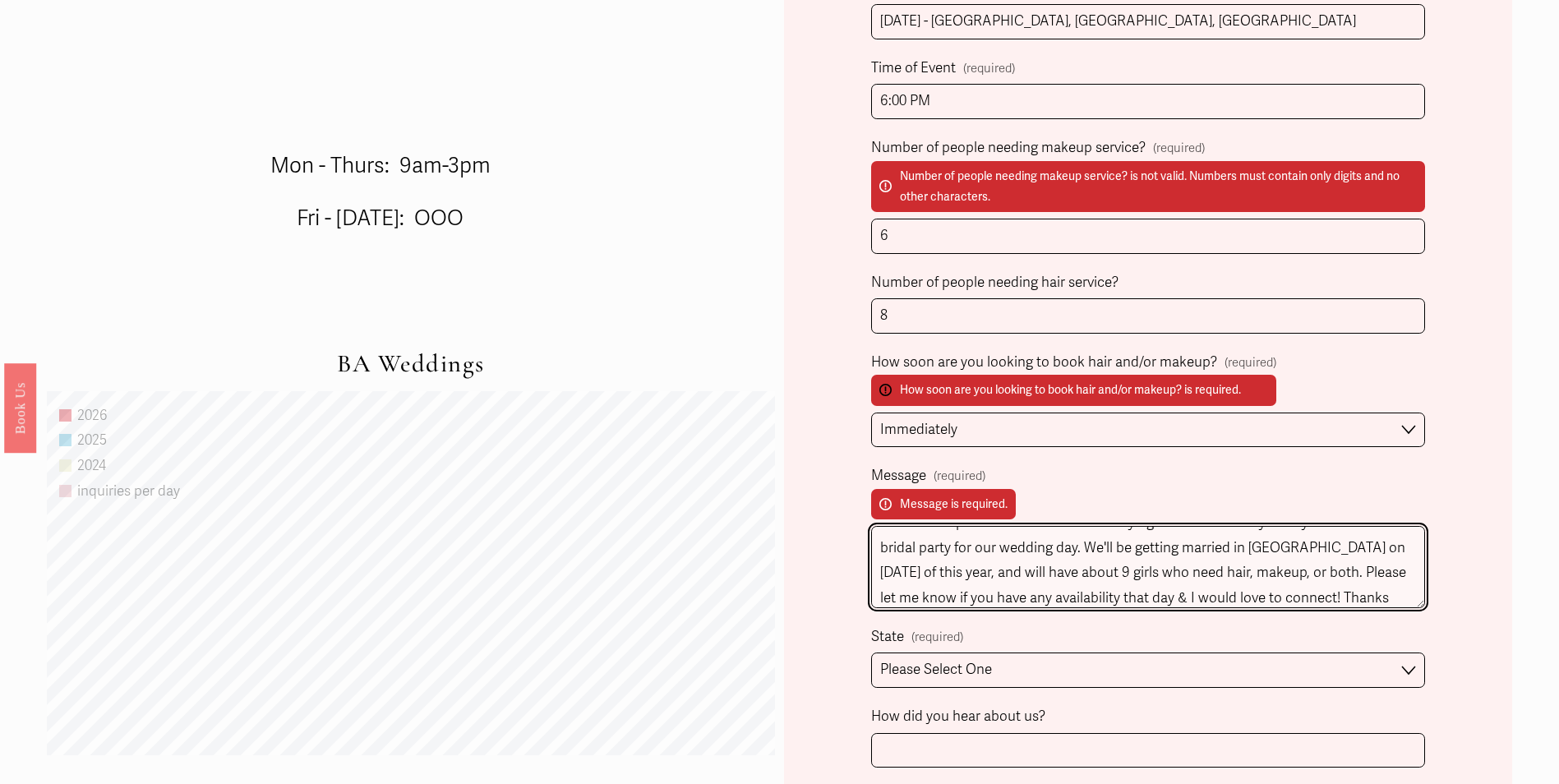
scroll to position [1314, 0]
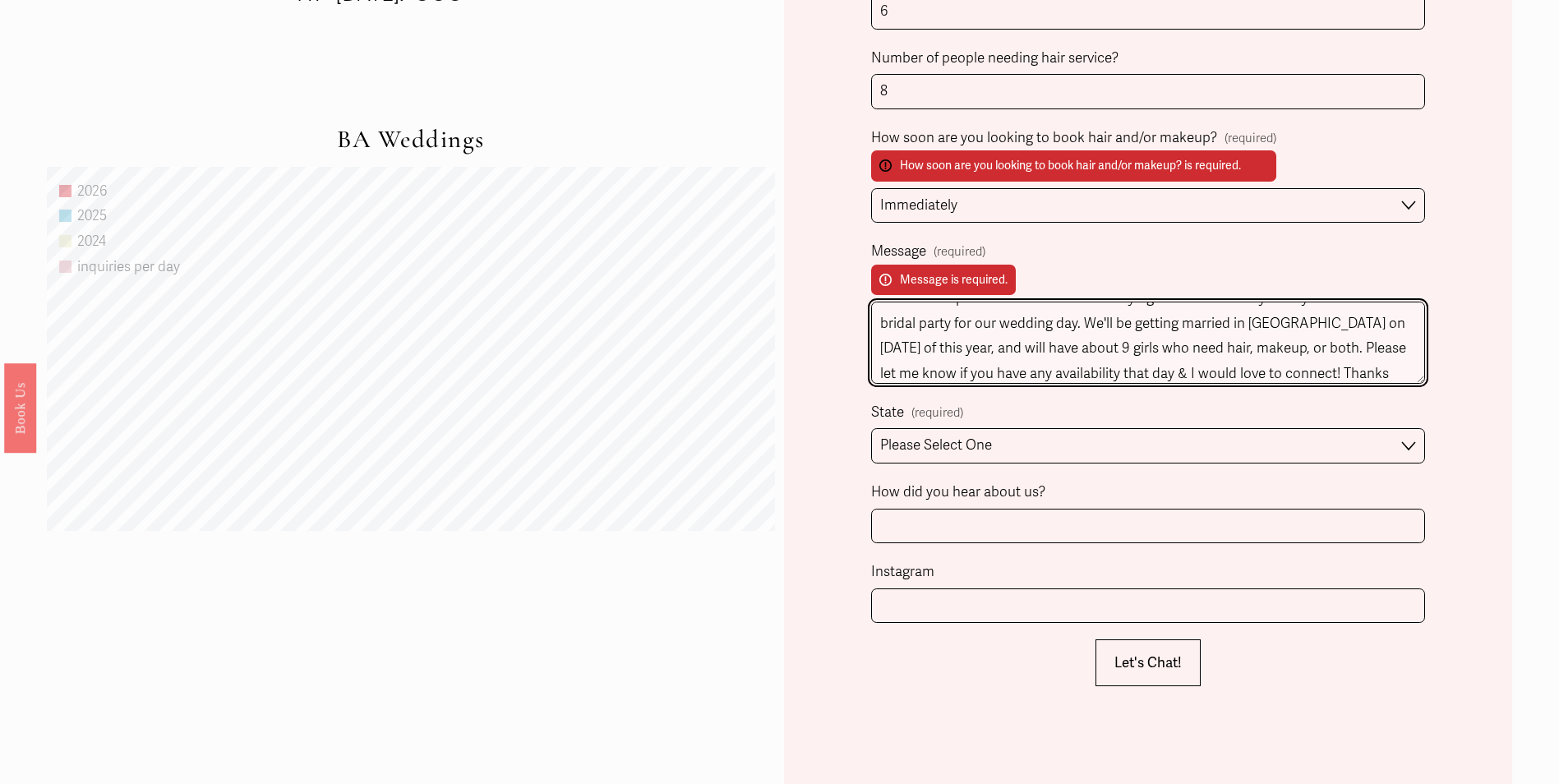
type textarea "Hi, I'm reaching out to you on behalf of my fiancé, Sharon. We recently found o…"
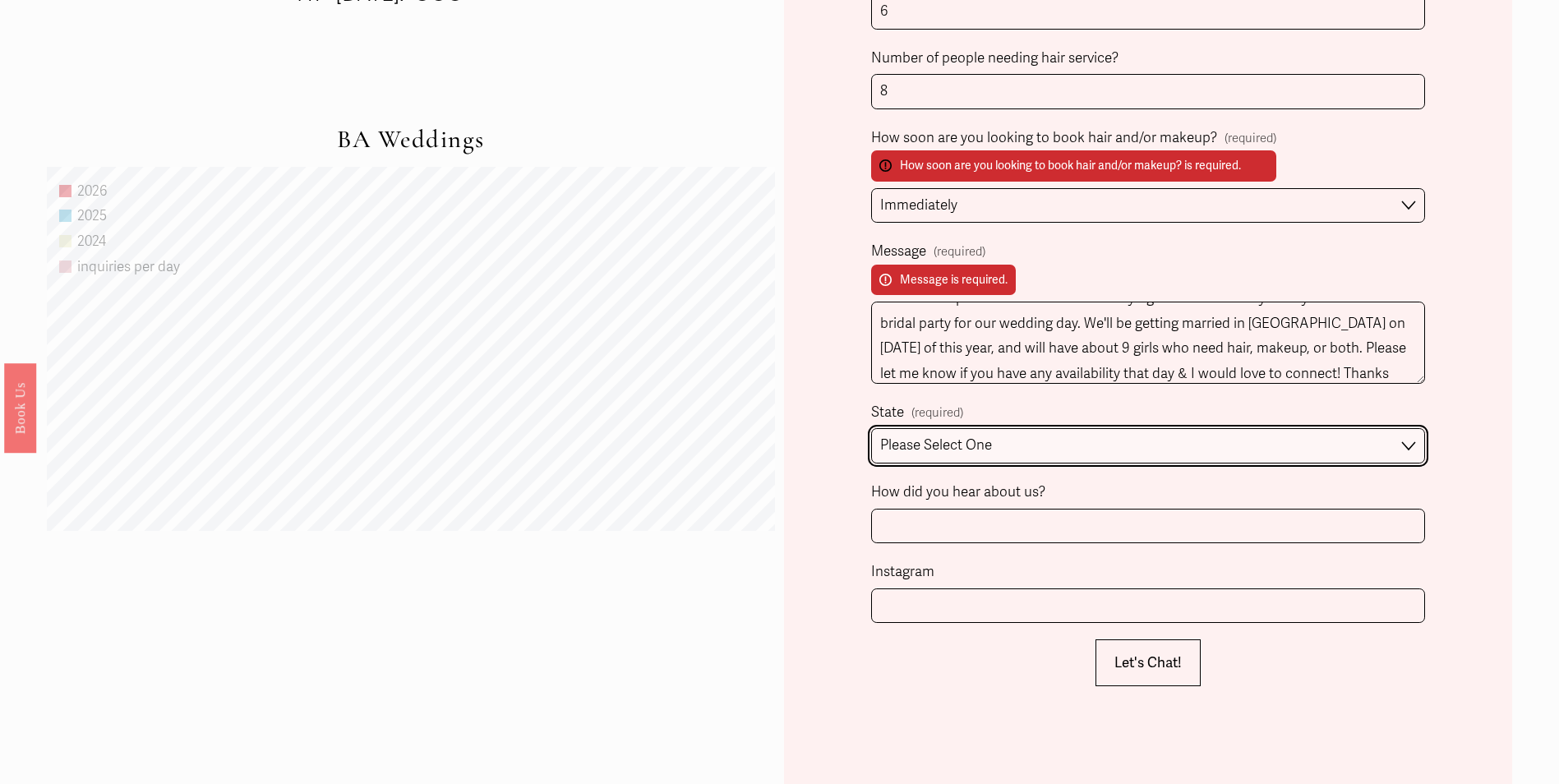
click at [1037, 444] on select "Please Select One Atlanta, GA Charlotte, NC Charleston, SC Destination Wedding" at bounding box center [1147, 445] width 553 height 35
click at [871, 432] on select "Please Select One Atlanta, GA Charlotte, NC Charleston, SC Destination Wedding" at bounding box center [1147, 445] width 553 height 35
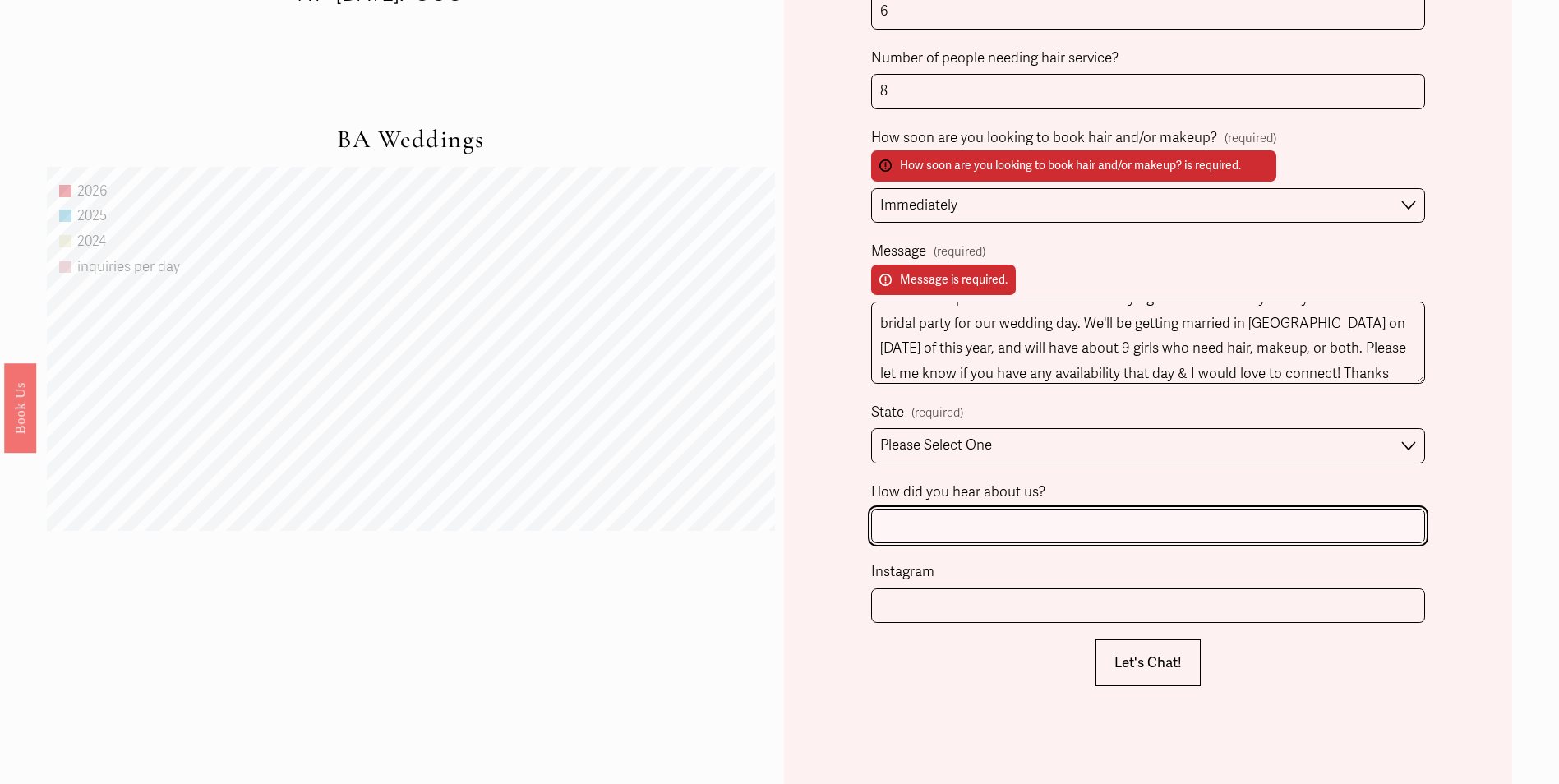
click at [1072, 542] on input "How did you hear about us?" at bounding box center [1147, 525] width 553 height 35
type input "Referral from our planner - Katie Reinheart"
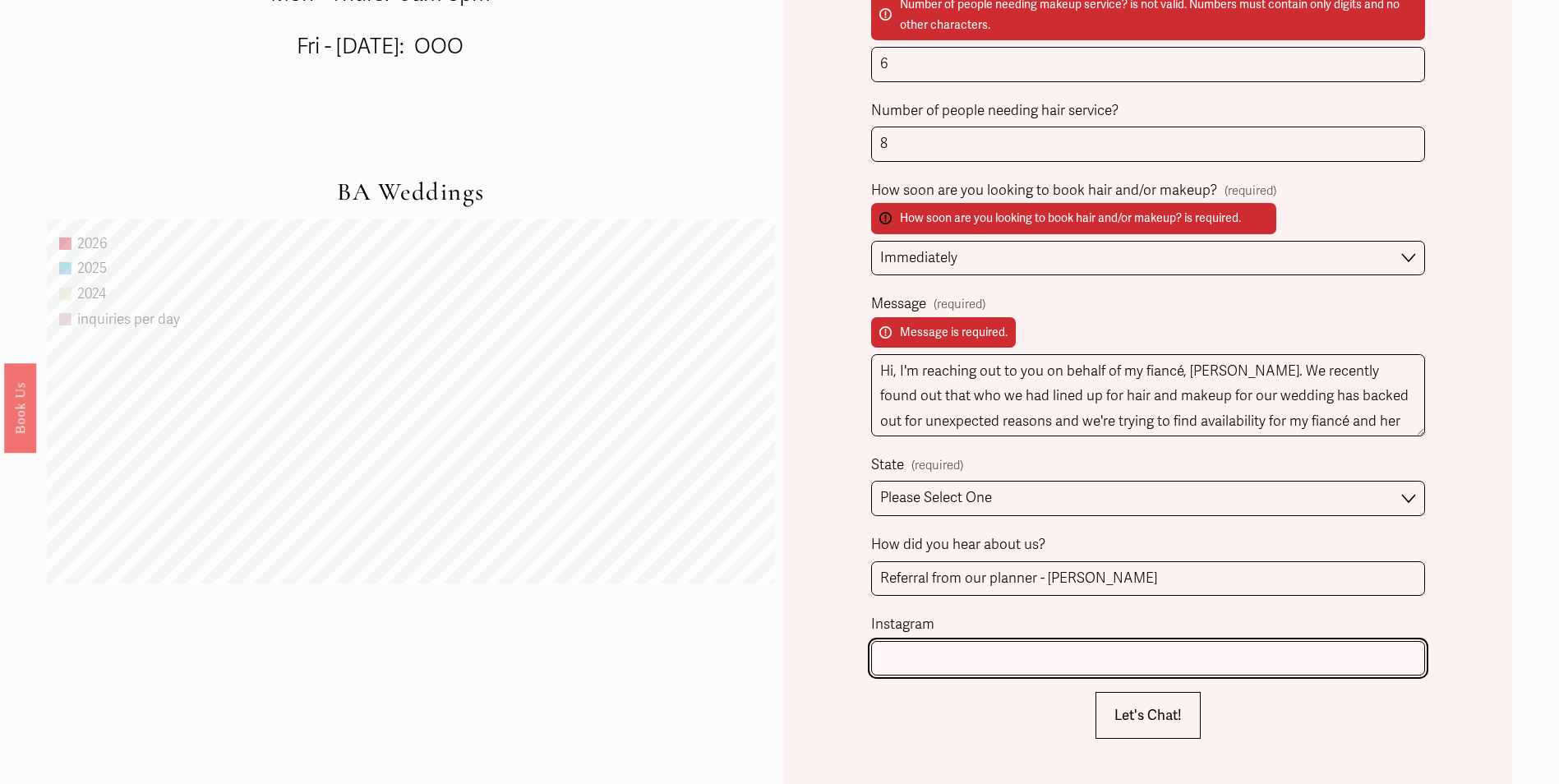
scroll to position [1232, 0]
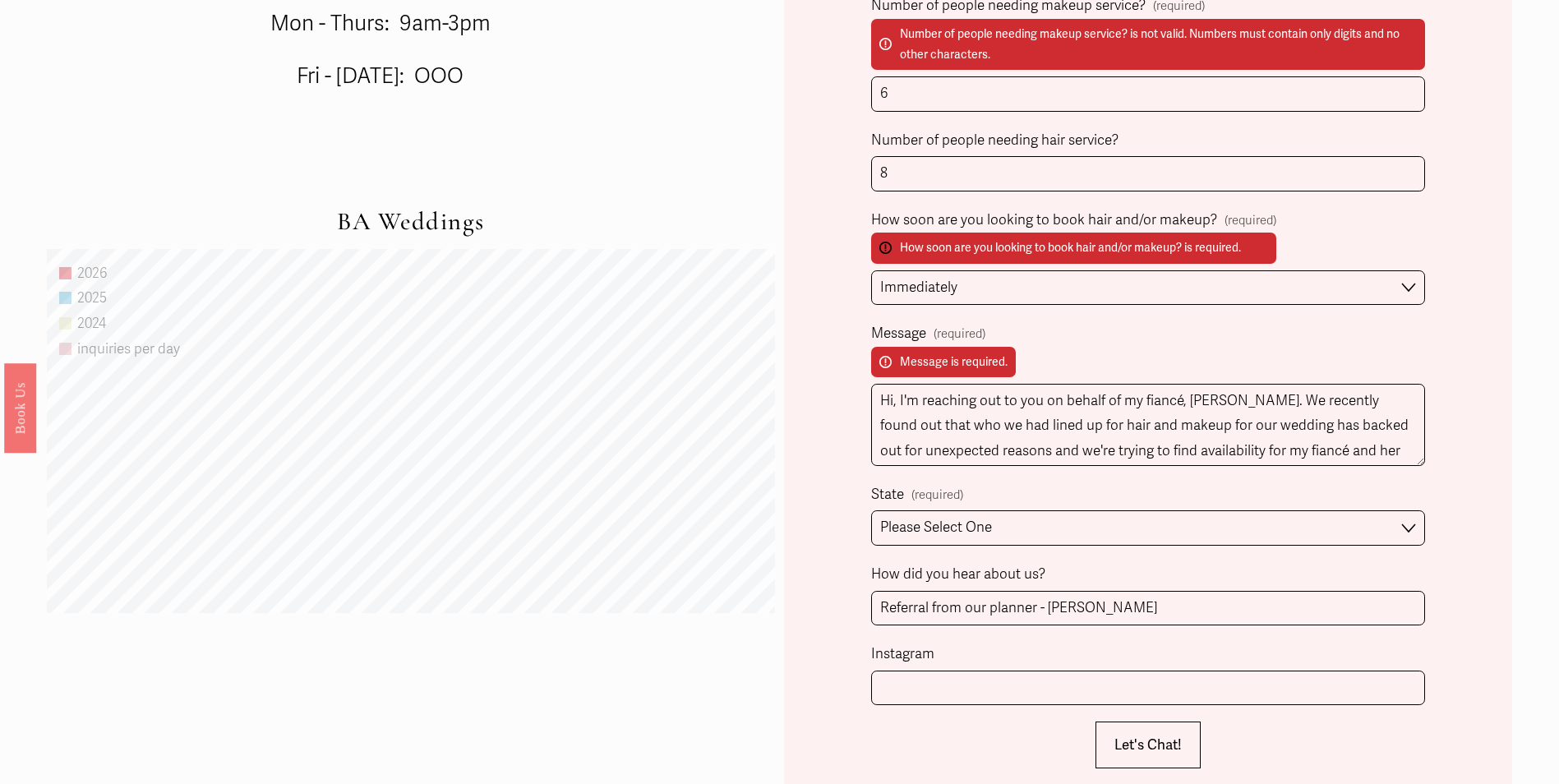
click at [1100, 322] on div "Client Name (required) First Name Sharon Last Name Harris Person Inquiring (if …" at bounding box center [1147, 83] width 553 height 1244
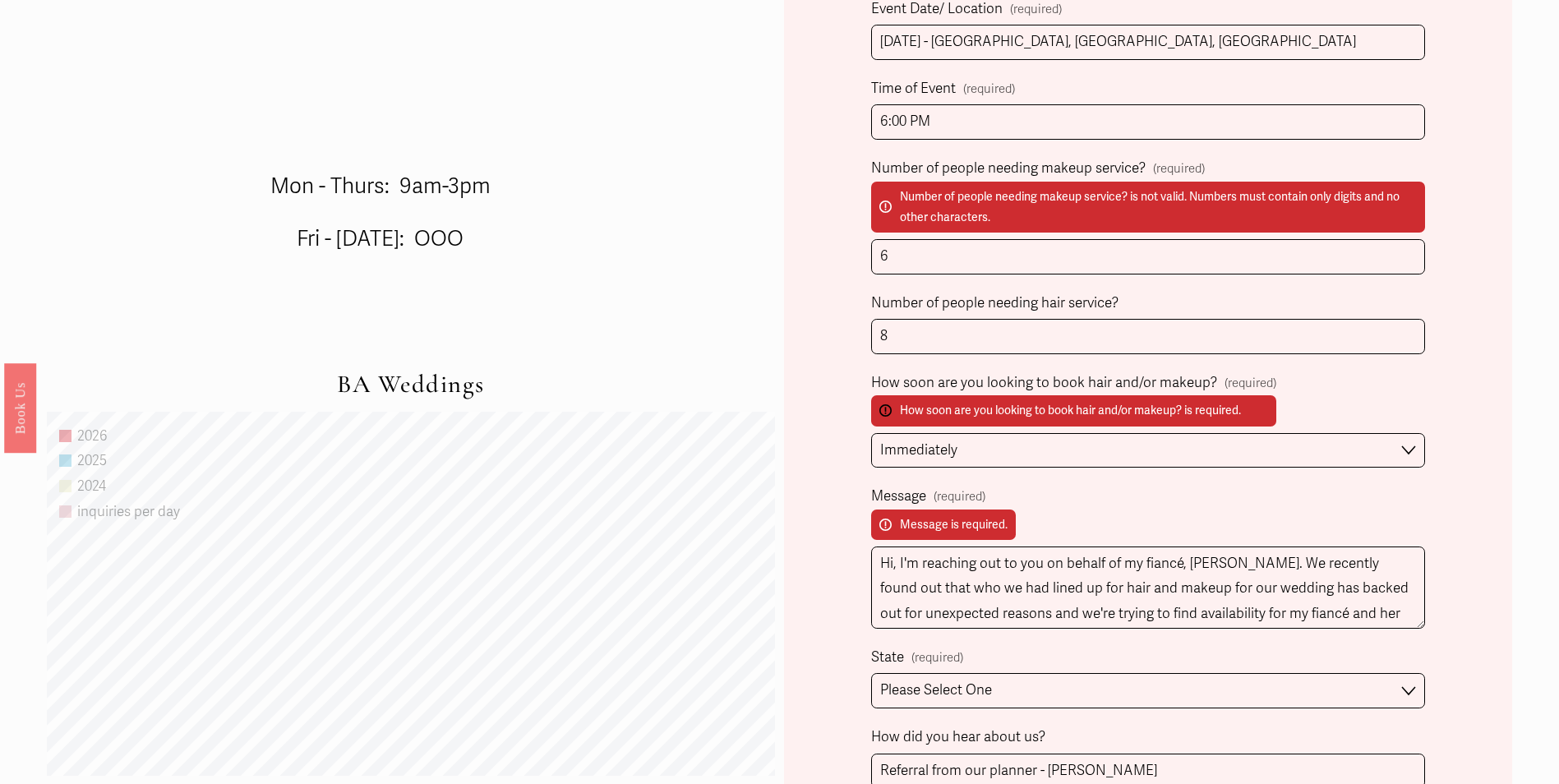
scroll to position [1067, 0]
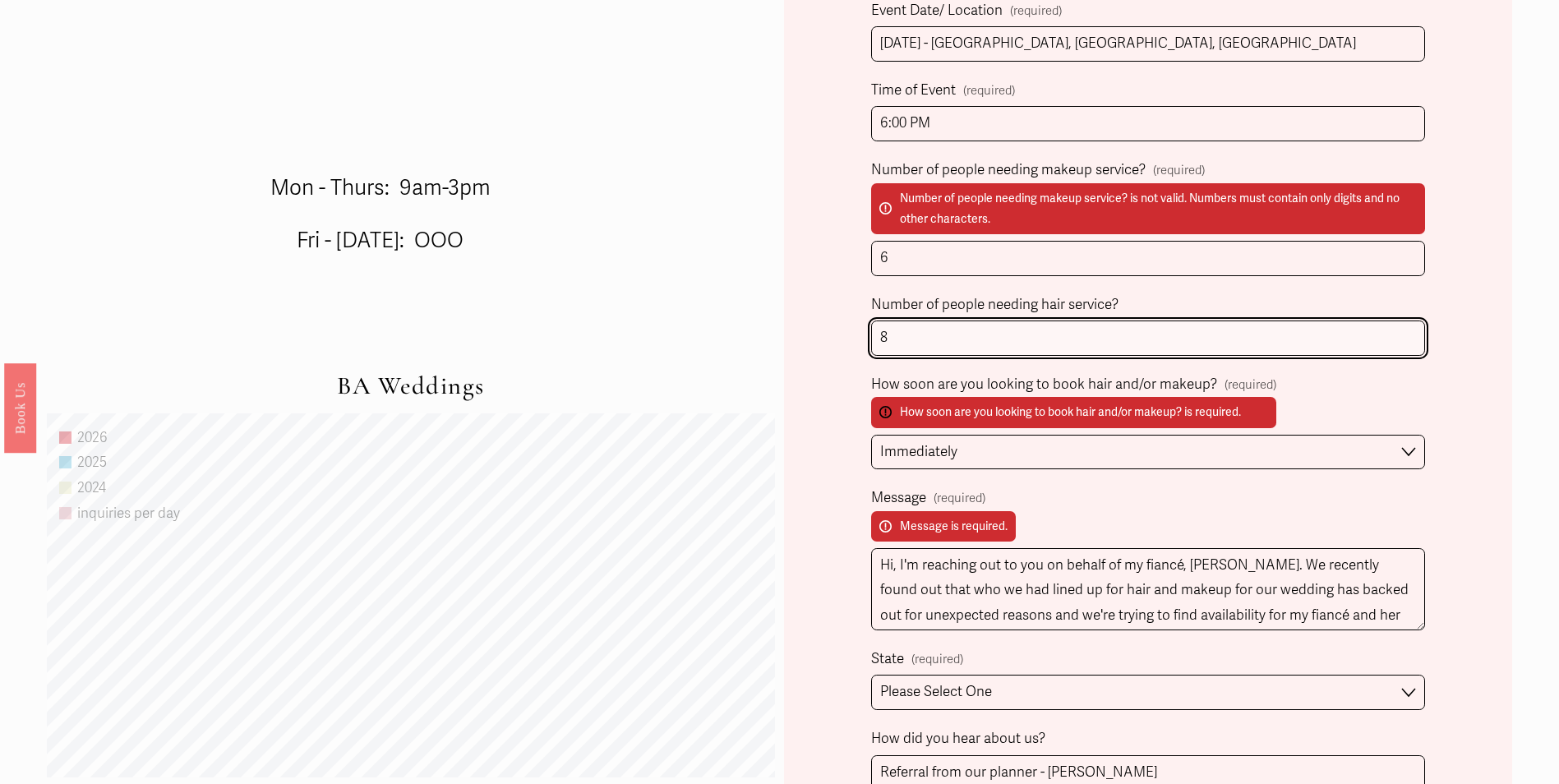
drag, startPoint x: 1123, startPoint y: 352, endPoint x: 990, endPoint y: 373, distance: 134.6
click at [990, 373] on div "Client Name (required) First Name Sharon Last Name Harris Person Inquiring (if …" at bounding box center [1147, 247] width 553 height 1244
drag, startPoint x: 903, startPoint y: 335, endPoint x: 867, endPoint y: 344, distance: 37.1
click at [867, 344] on div "Form submission failed. Review the following information: Number of people need…" at bounding box center [1148, 314] width 728 height 1670
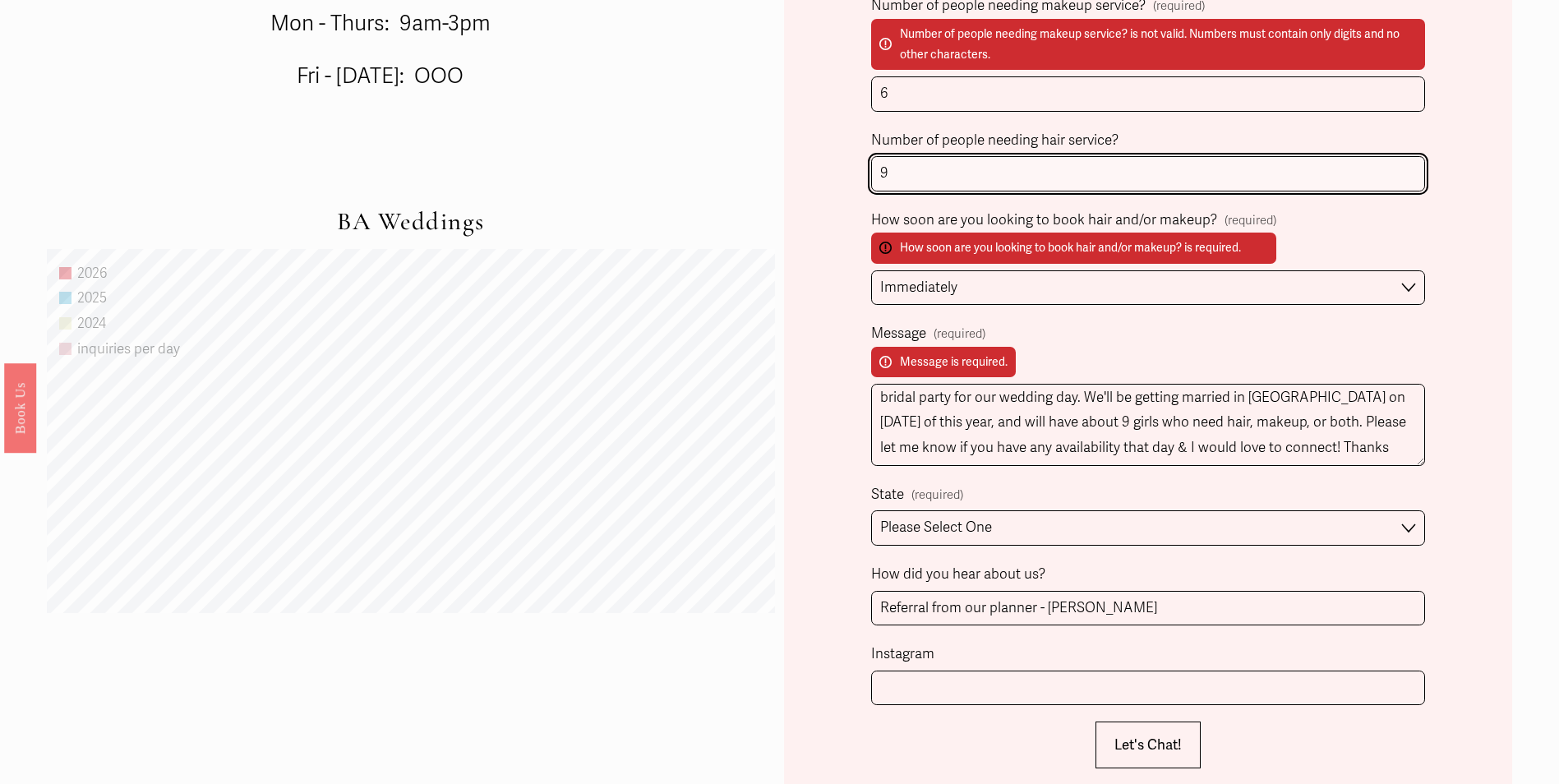
type input "9"
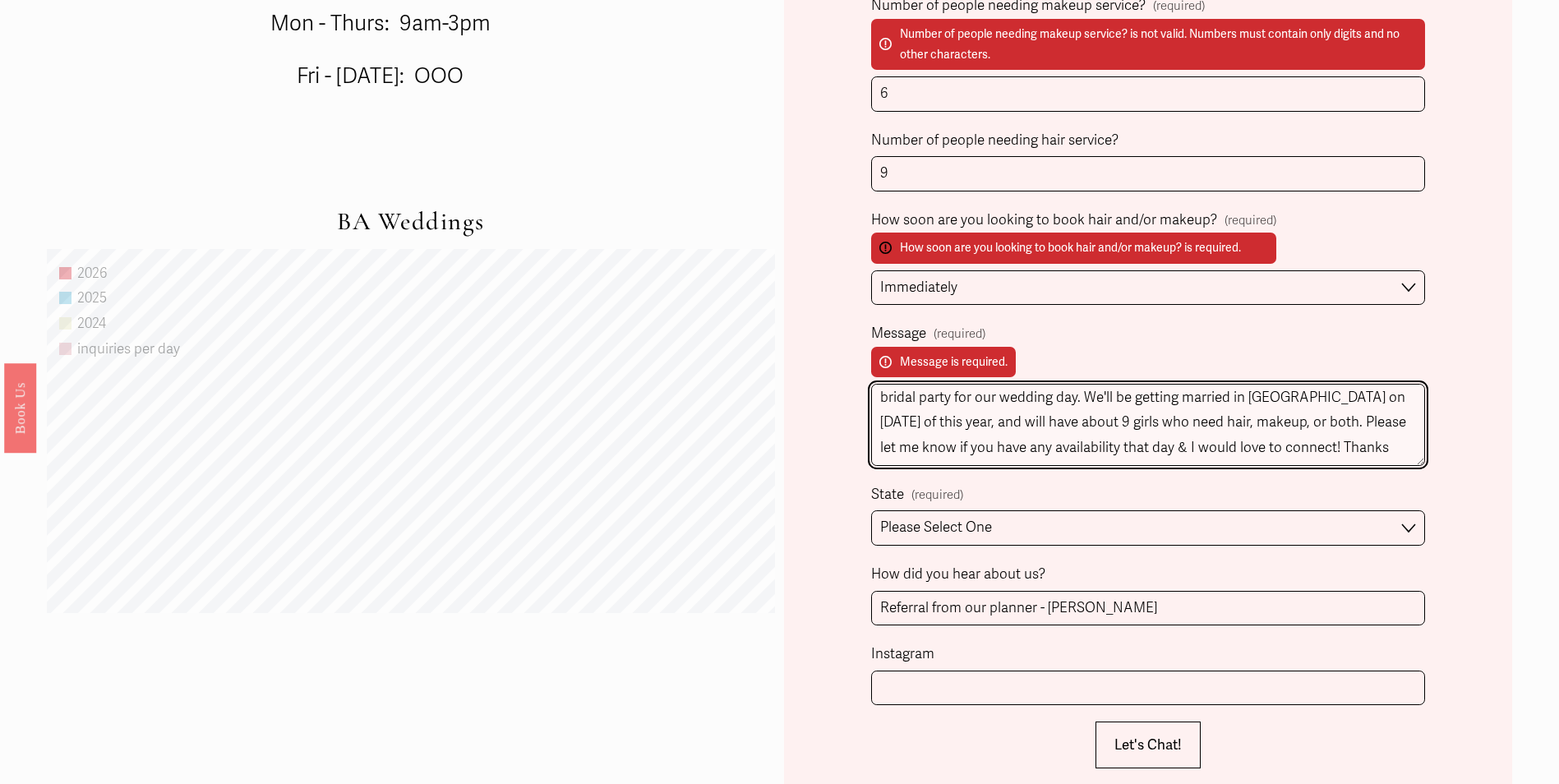
click at [1065, 433] on textarea "Hi, I'm reaching out to you on behalf of my fiancé, Sharon. We recently found o…" at bounding box center [1147, 425] width 553 height 82
type textarea "Hi, I'm reaching out to you on behalf of my fiancé, Sharon. We recently found o…"
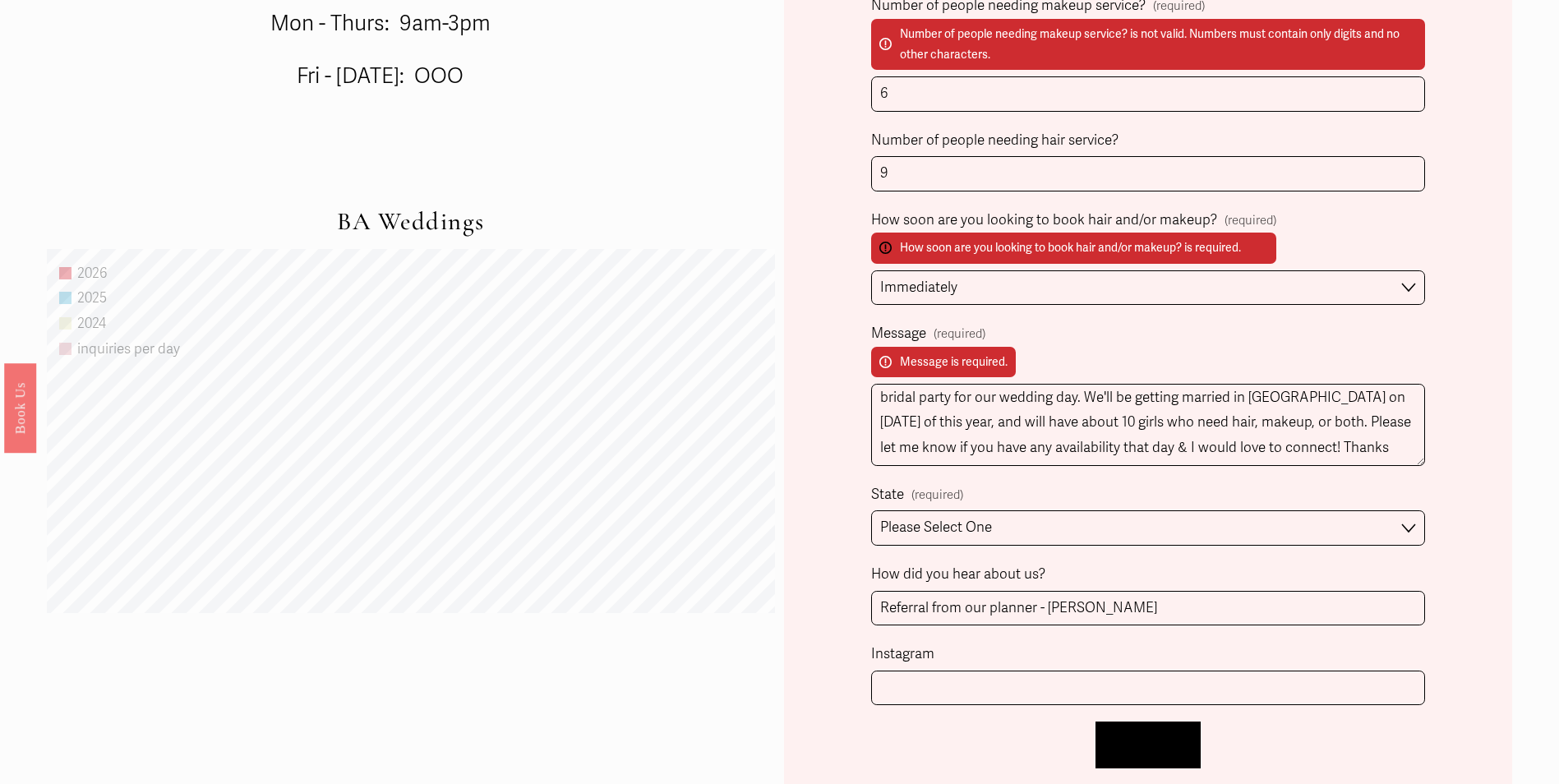
click at [1162, 745] on span "Let's Chat!" at bounding box center [1147, 745] width 68 height 17
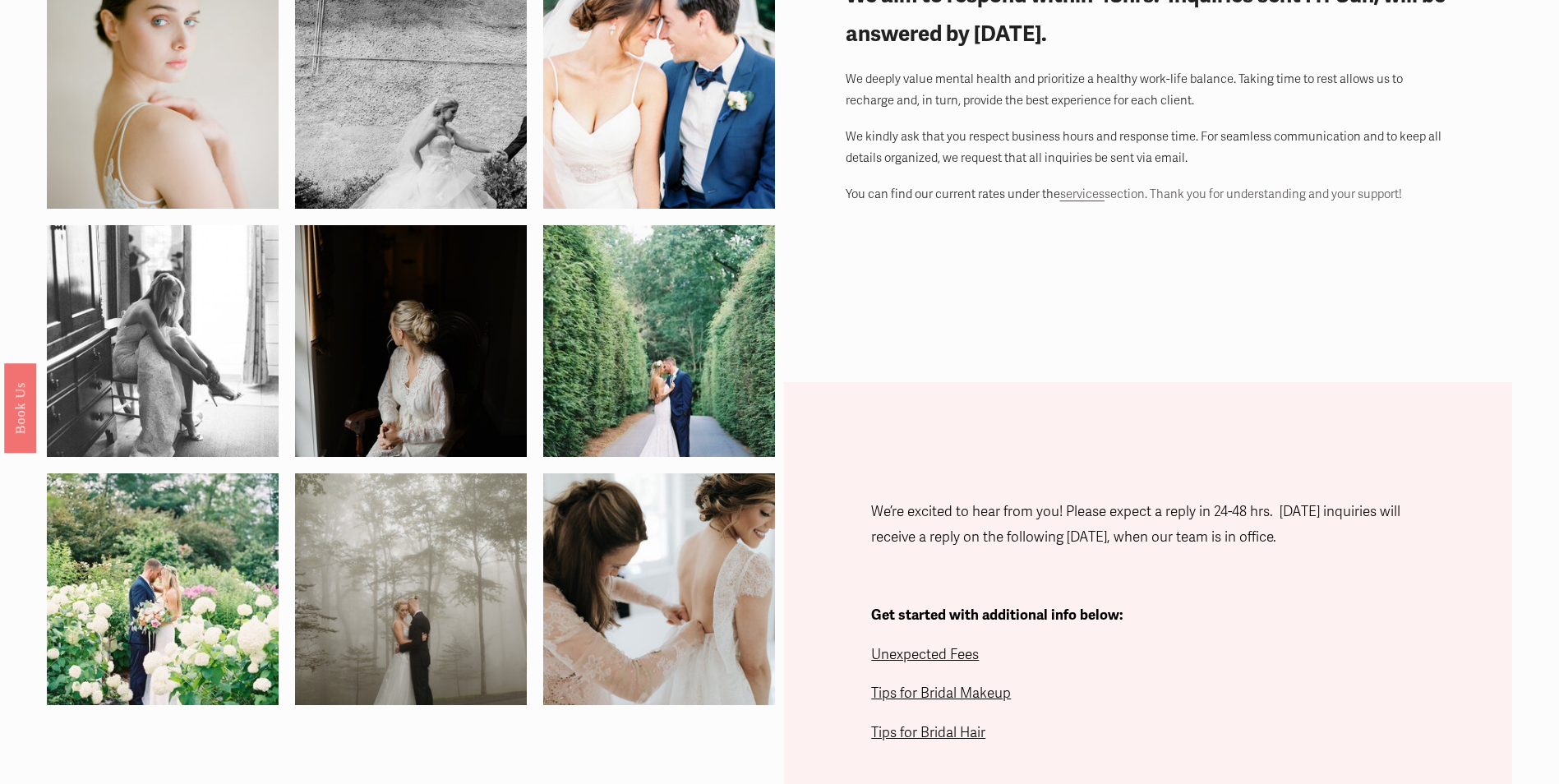
scroll to position [0, 0]
